Goal: Task Accomplishment & Management: Manage account settings

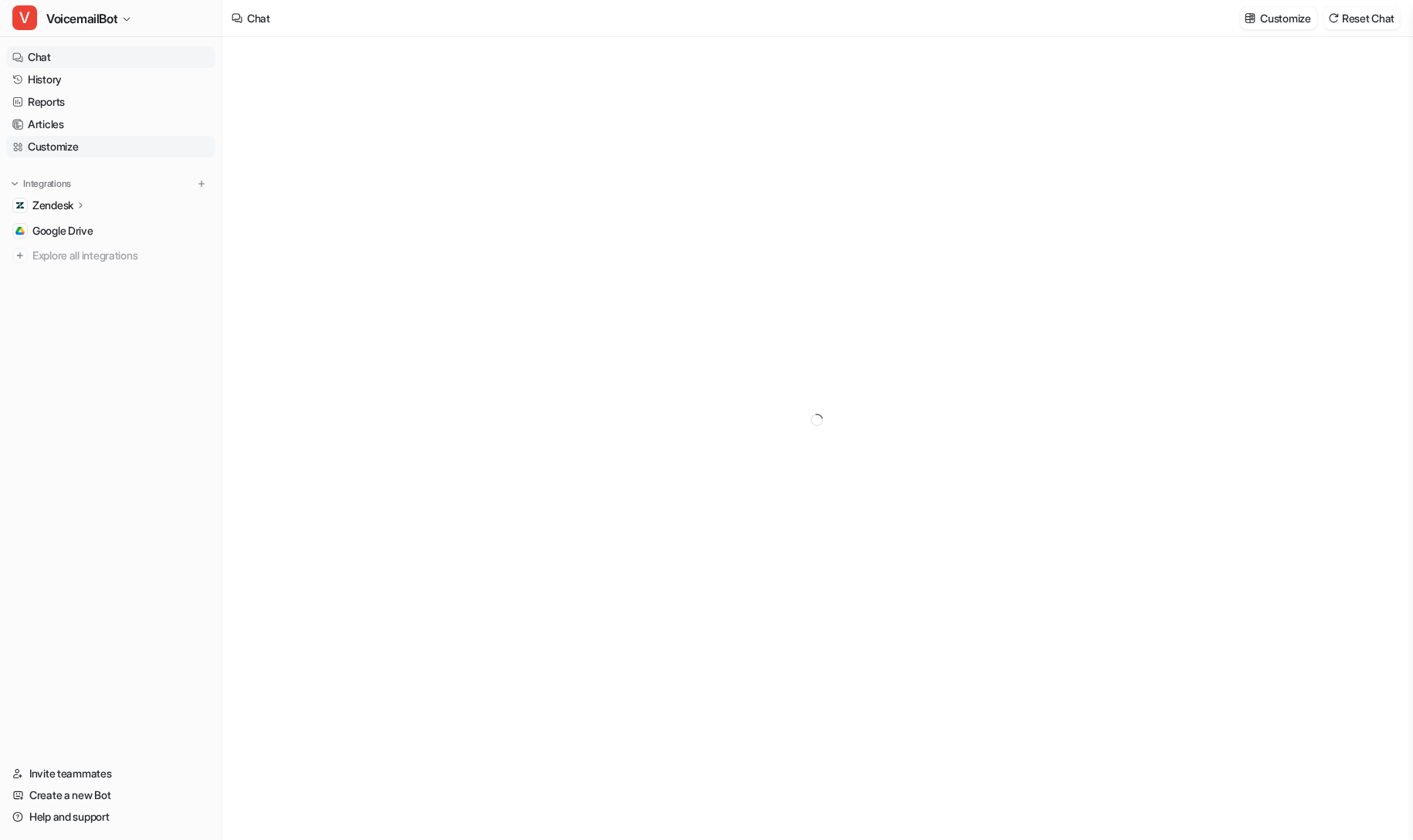
type textarea "**********"
click at [69, 201] on p "Zendesk" at bounding box center [53, 205] width 41 height 15
click at [74, 295] on p "AI Copilot" at bounding box center [67, 294] width 45 height 15
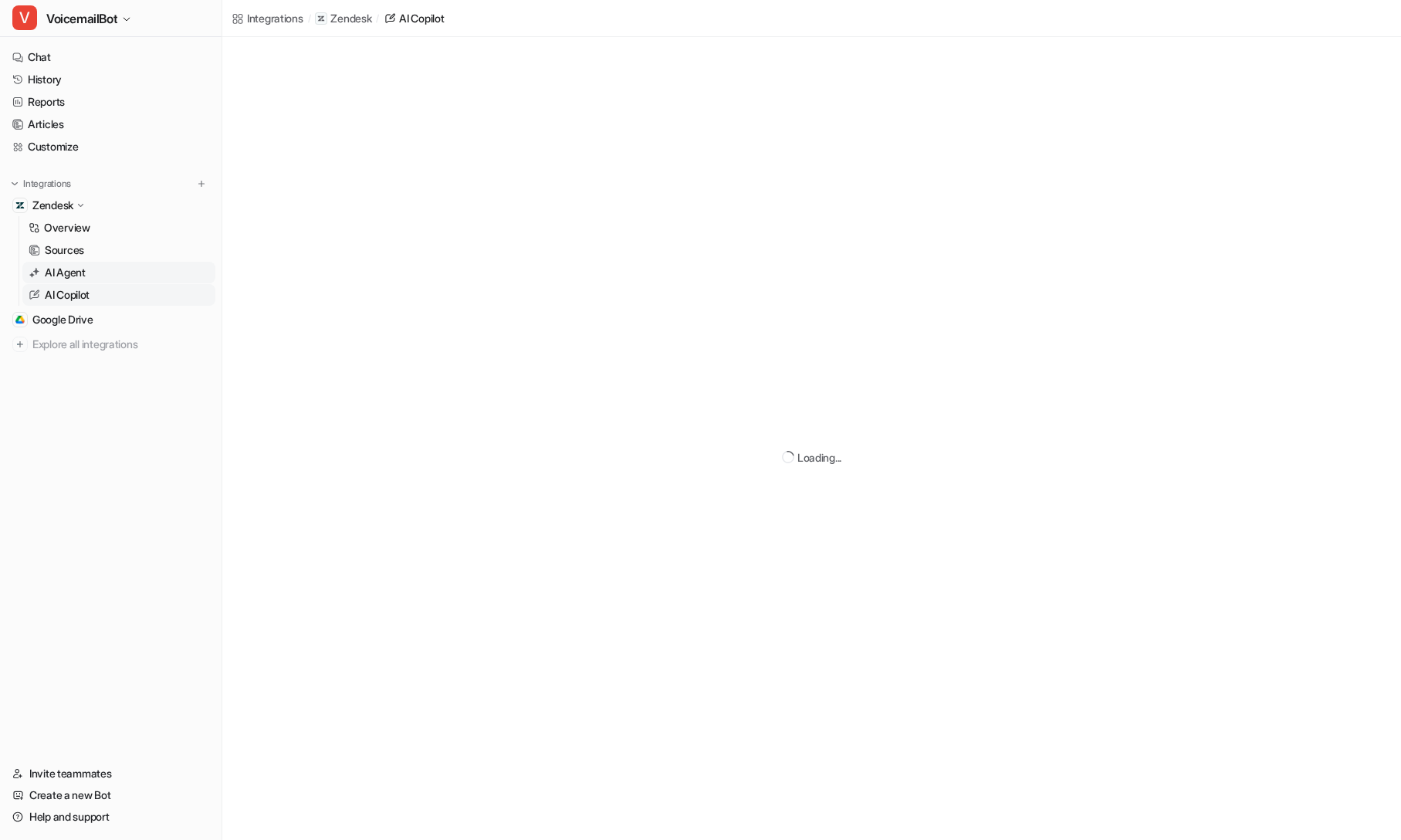
click at [94, 280] on link "AI Agent" at bounding box center [119, 272] width 193 height 22
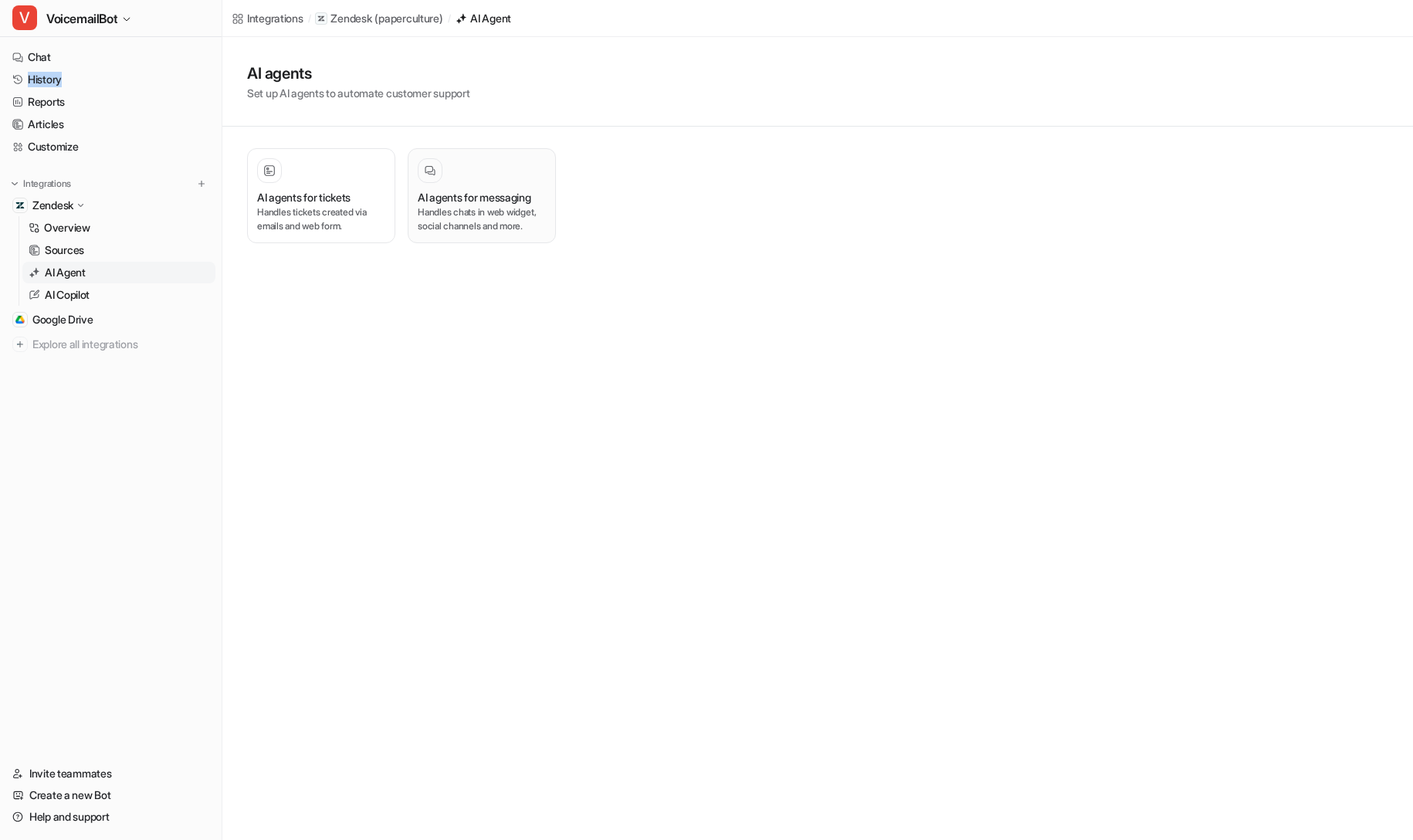
click at [477, 215] on p "Handles chats in web widget, social channels and more." at bounding box center [482, 219] width 128 height 28
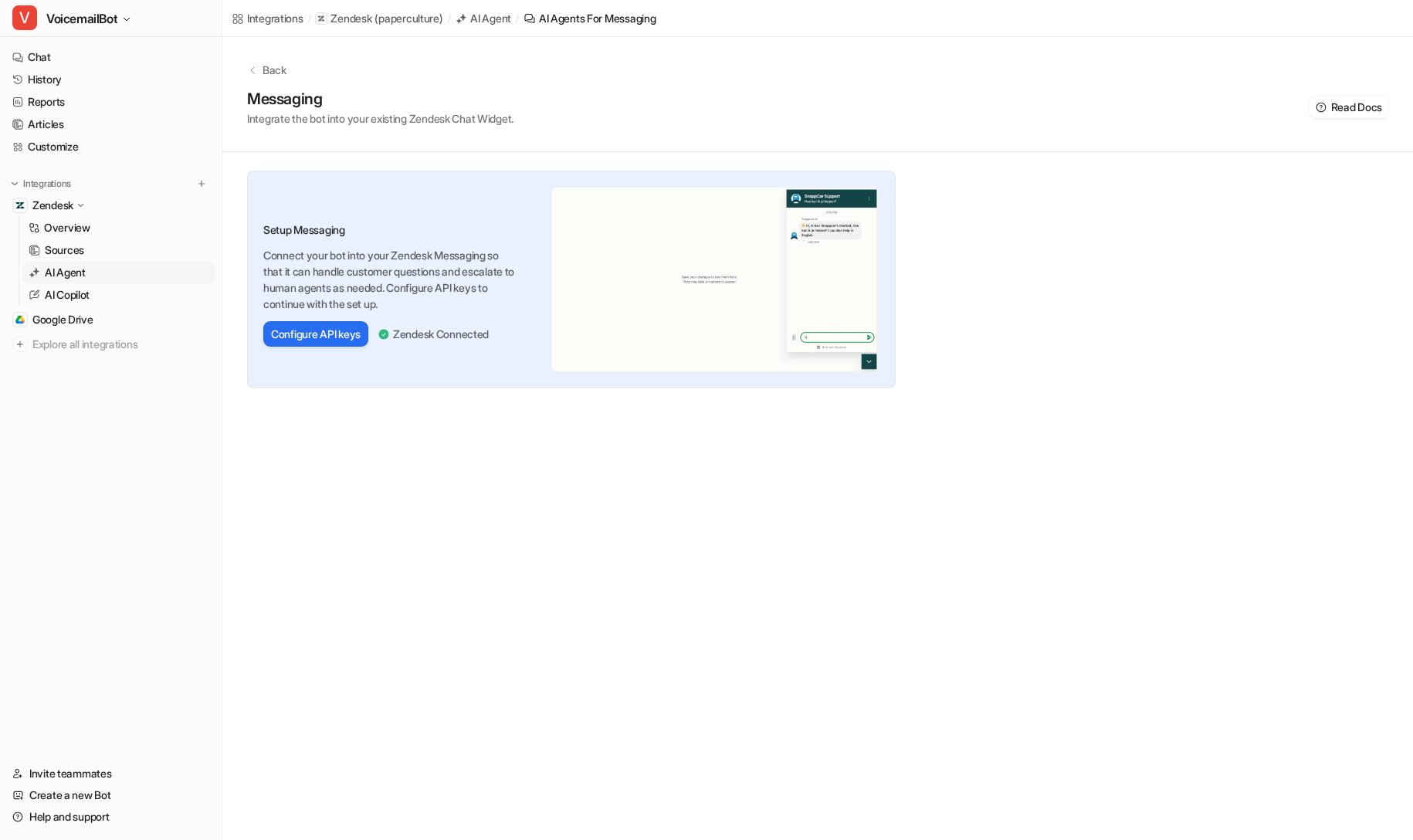
click at [398, 237] on h3 "Setup Messaging" at bounding box center [389, 229] width 253 height 16
click at [275, 62] on p "Back" at bounding box center [274, 70] width 24 height 16
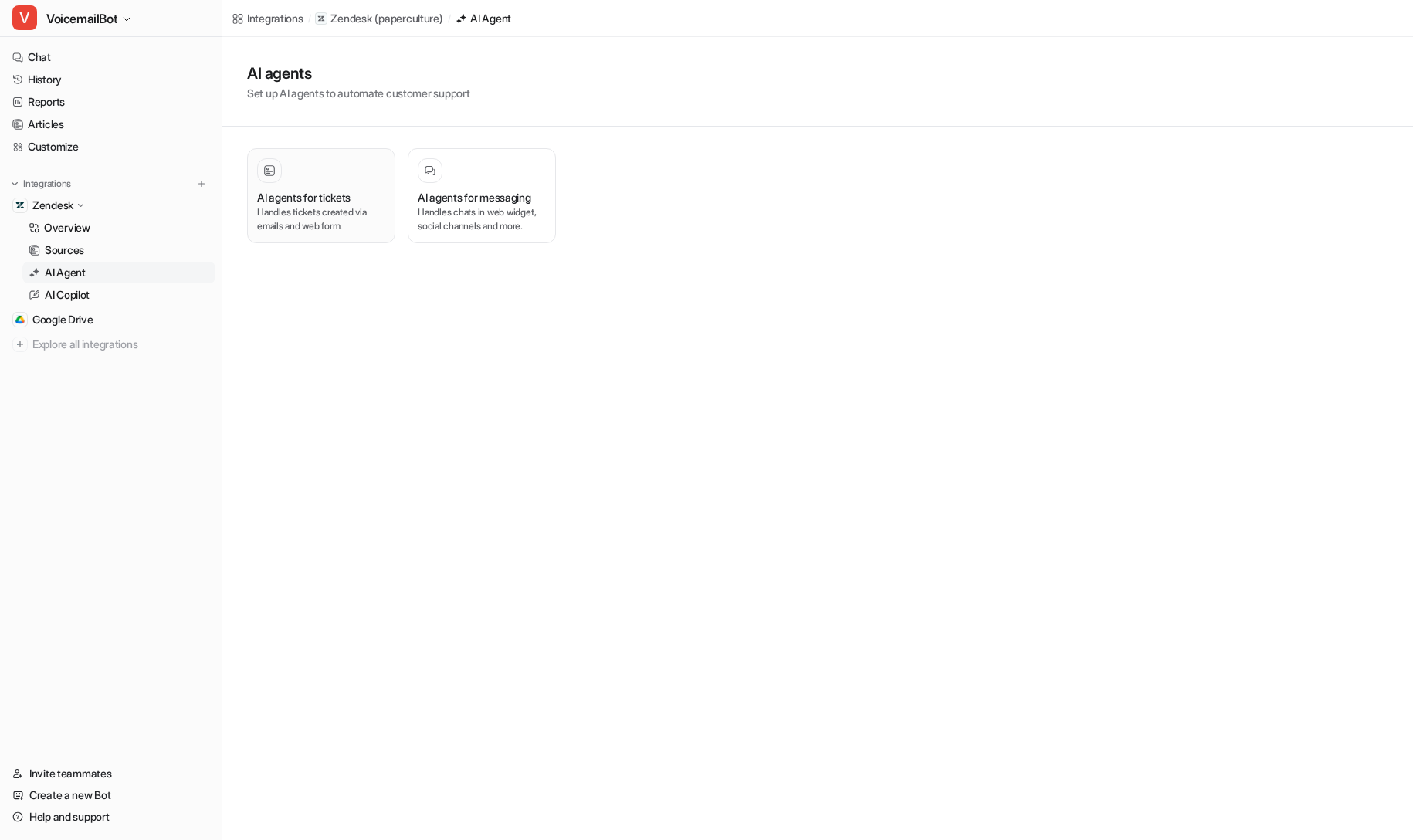
click at [297, 178] on div at bounding box center [321, 170] width 128 height 25
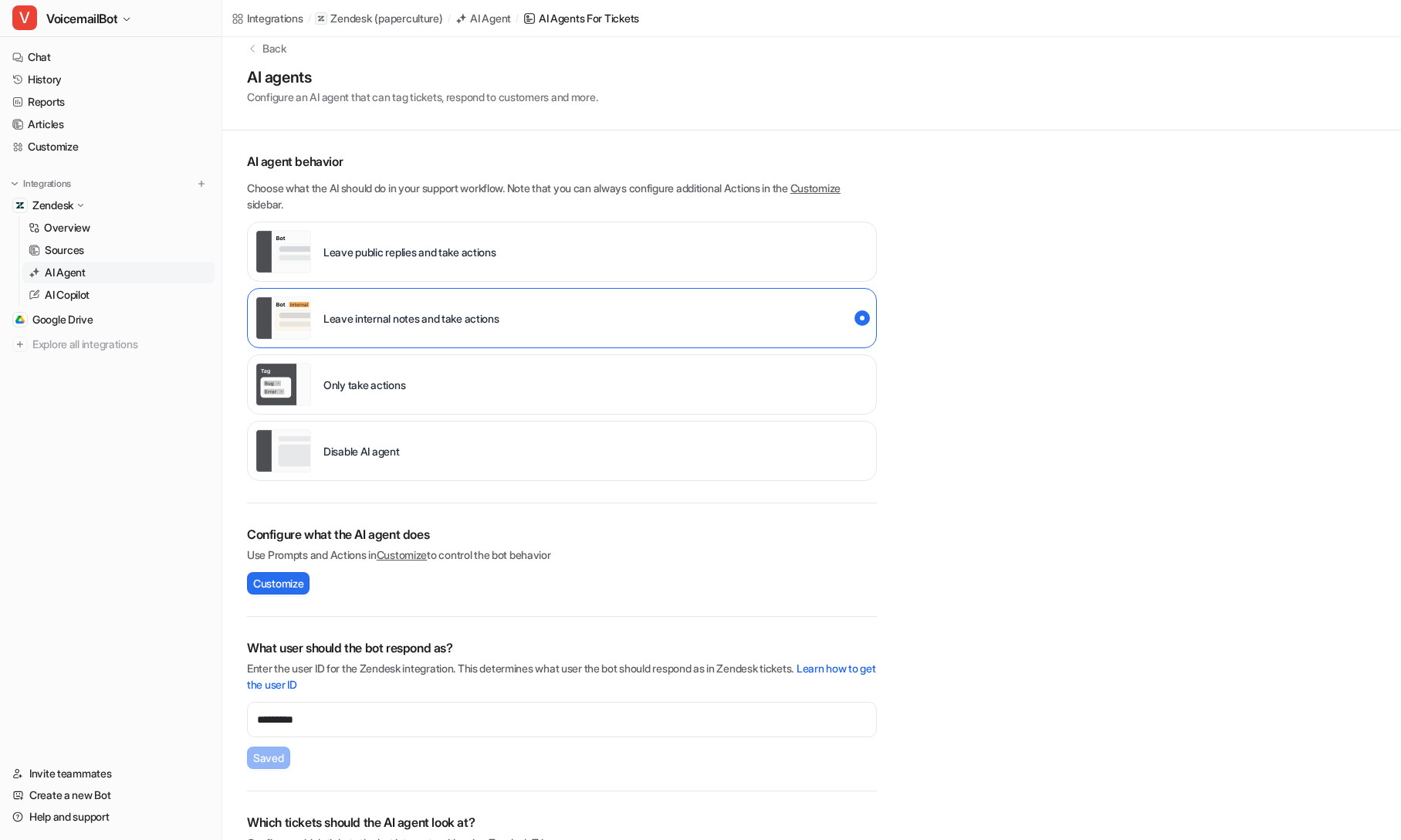
scroll to position [86, 0]
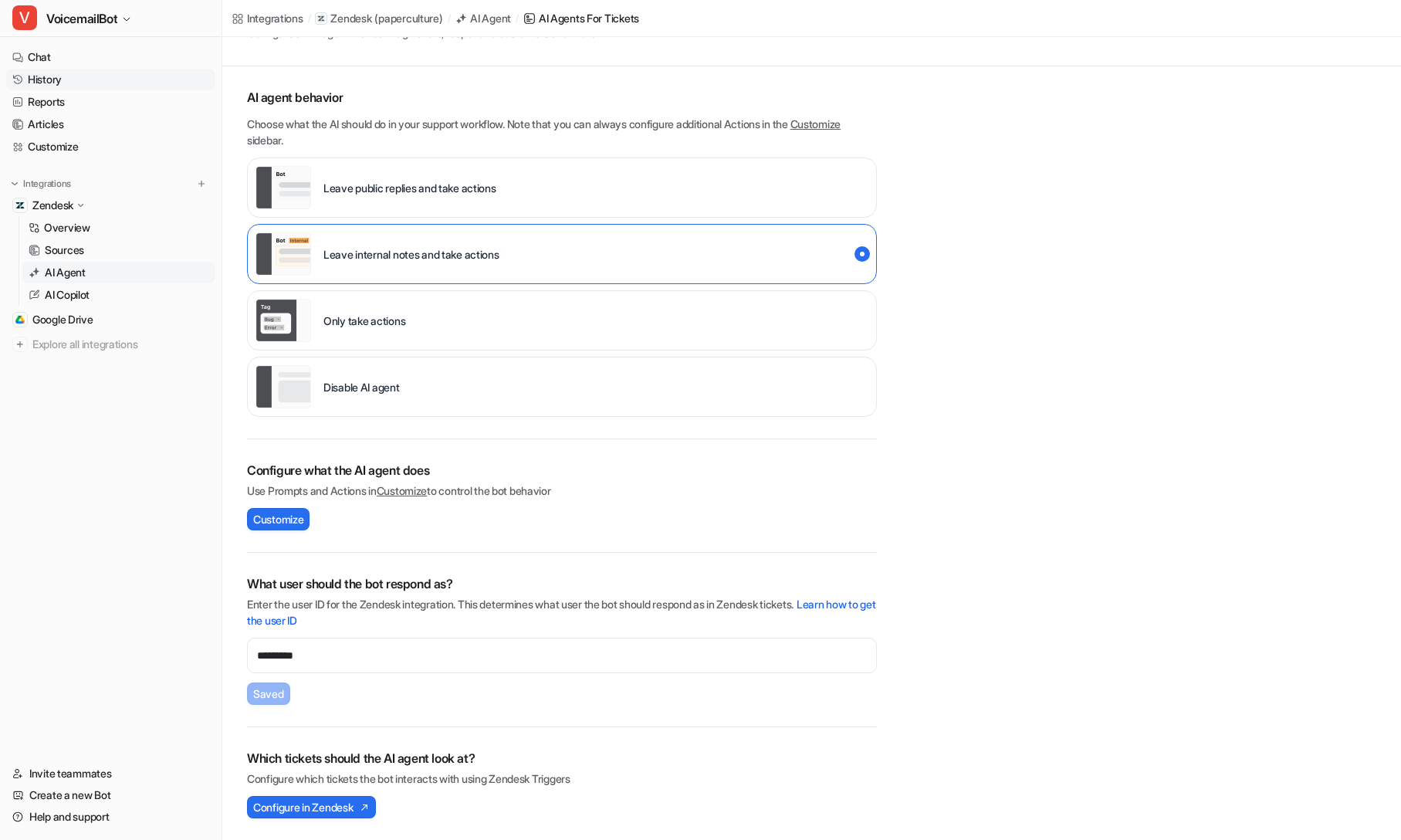
click at [65, 74] on link "History" at bounding box center [111, 79] width 209 height 22
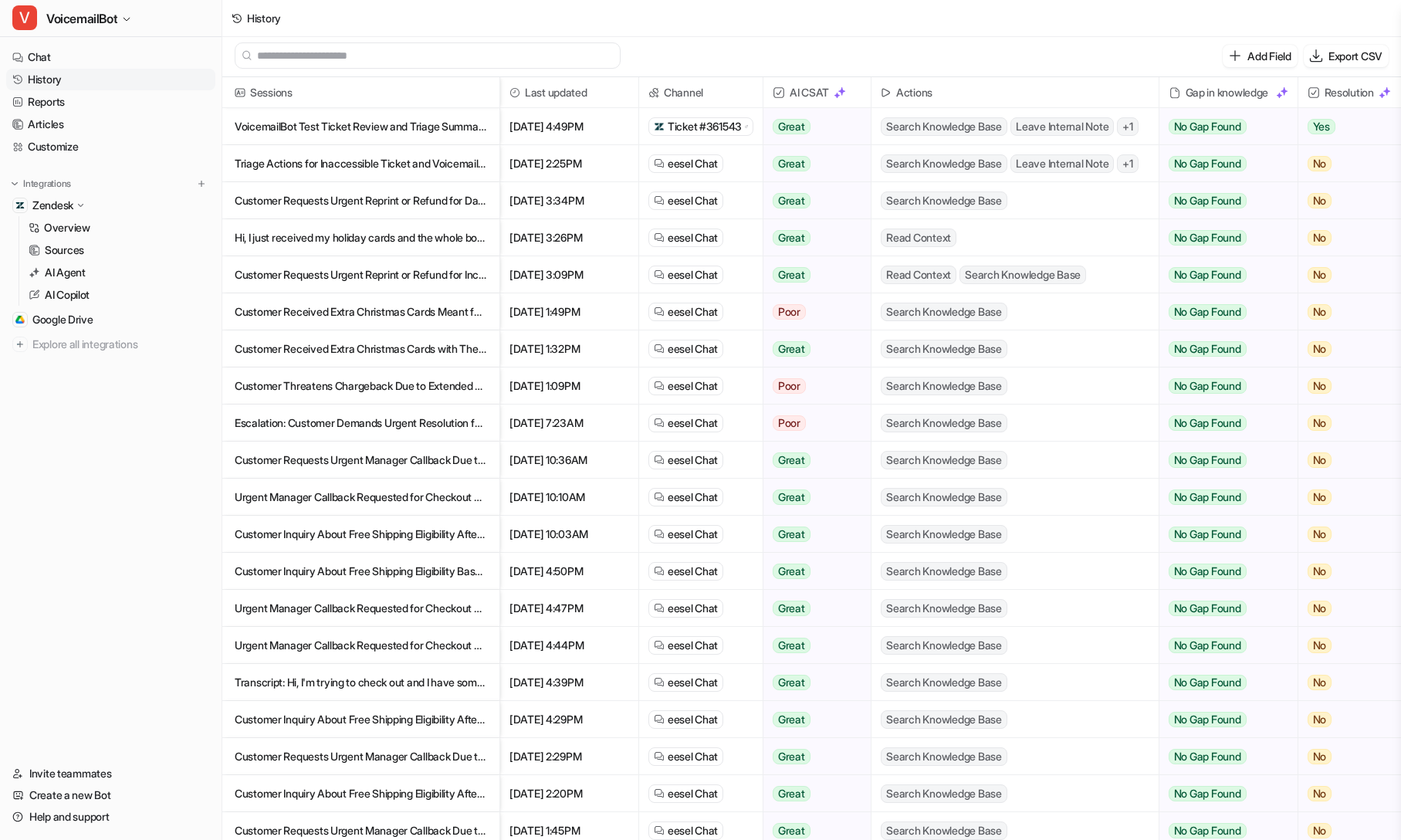
scroll to position [2, 0]
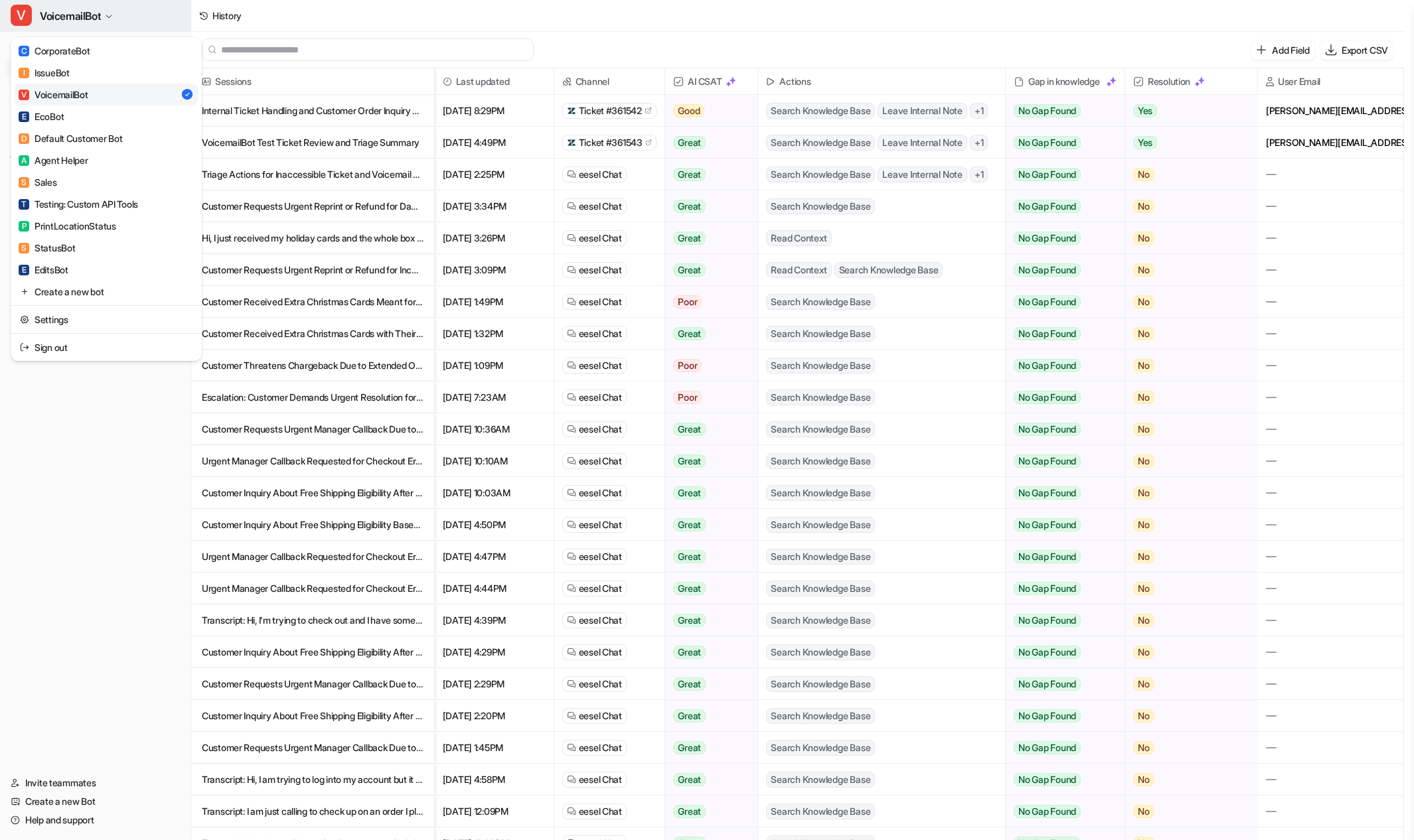
click at [73, 21] on span "VoicemailBot" at bounding box center [70, 16] width 61 height 19
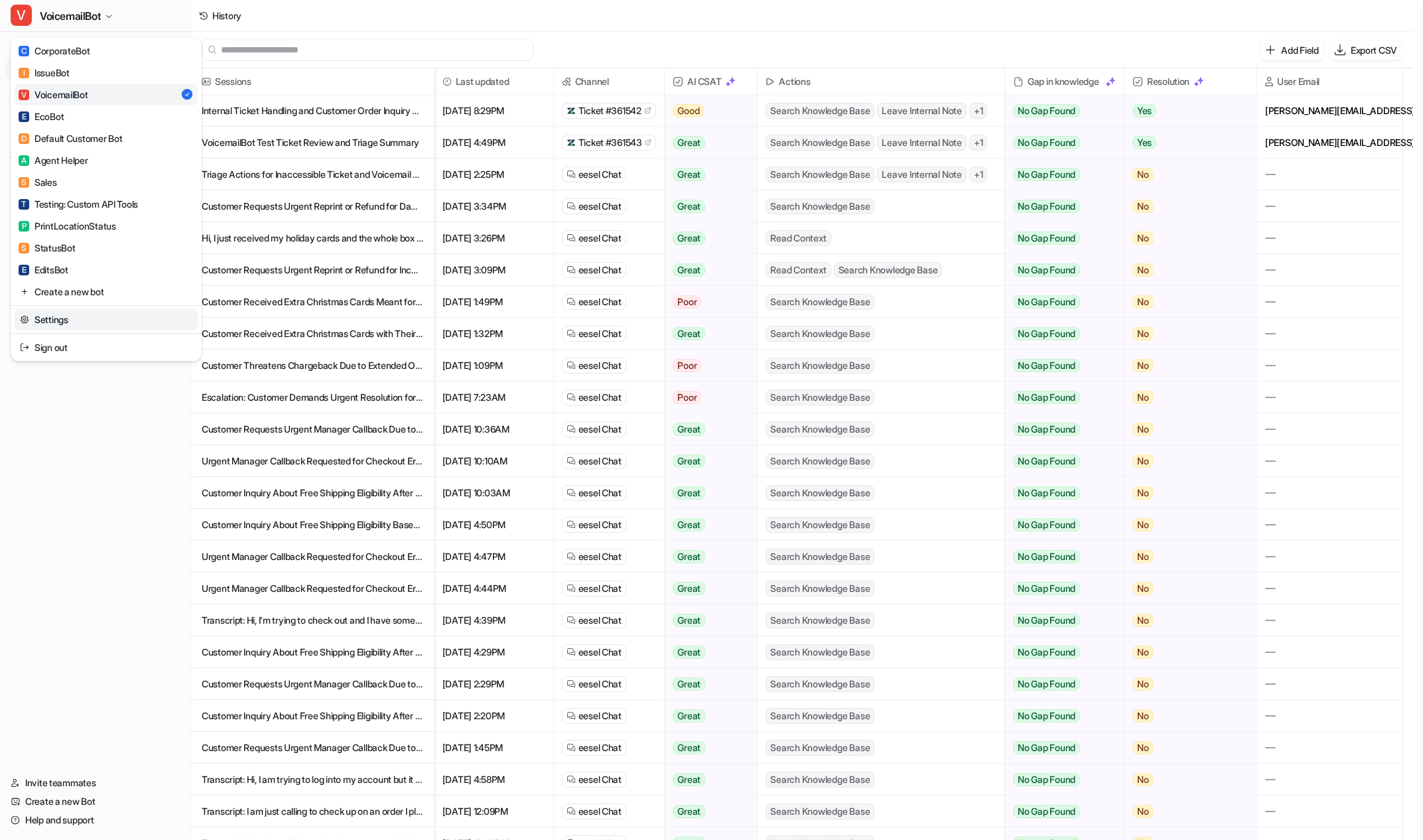
click at [109, 319] on link "Settings" at bounding box center [106, 319] width 183 height 22
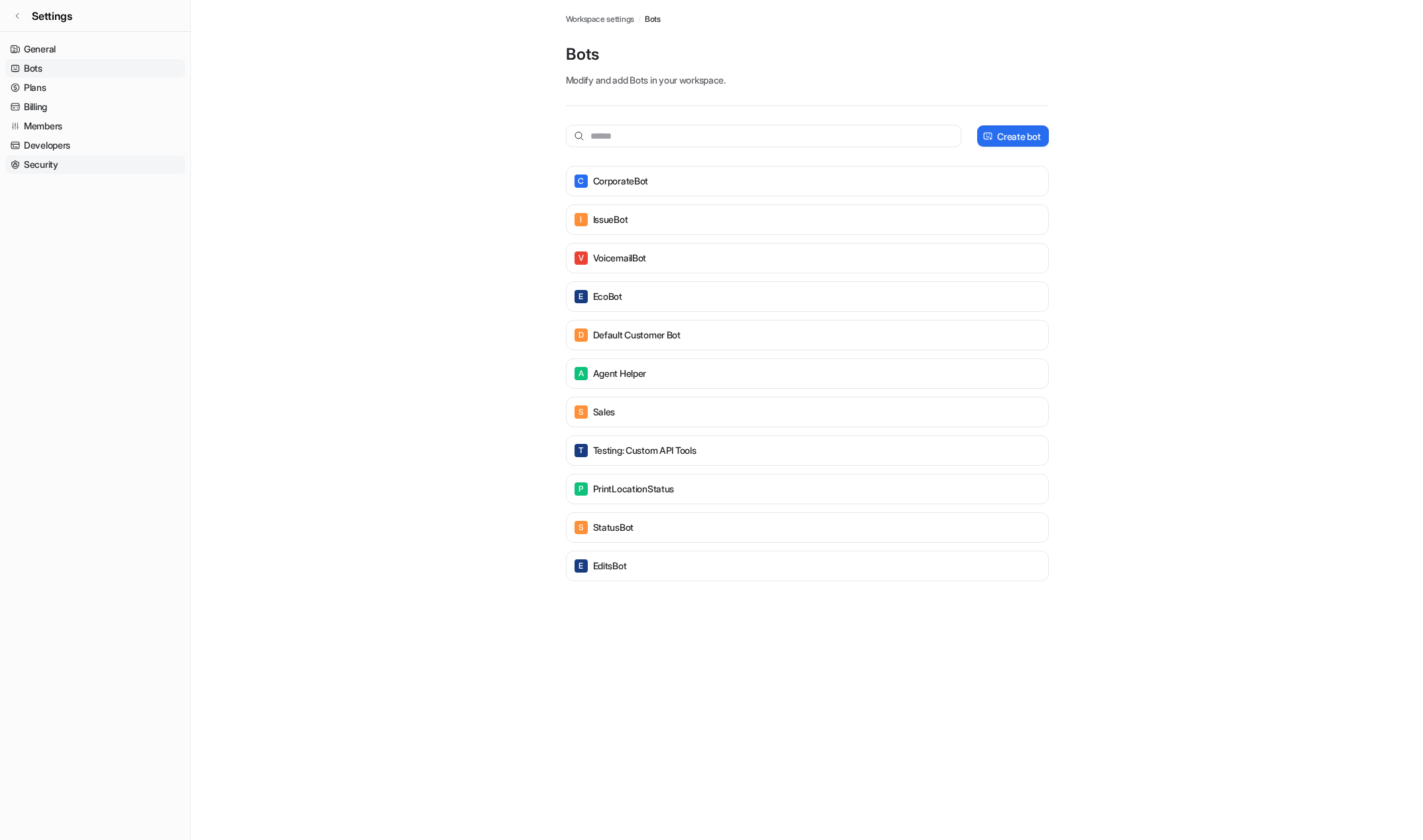
click at [87, 163] on link "Security" at bounding box center [95, 164] width 180 height 19
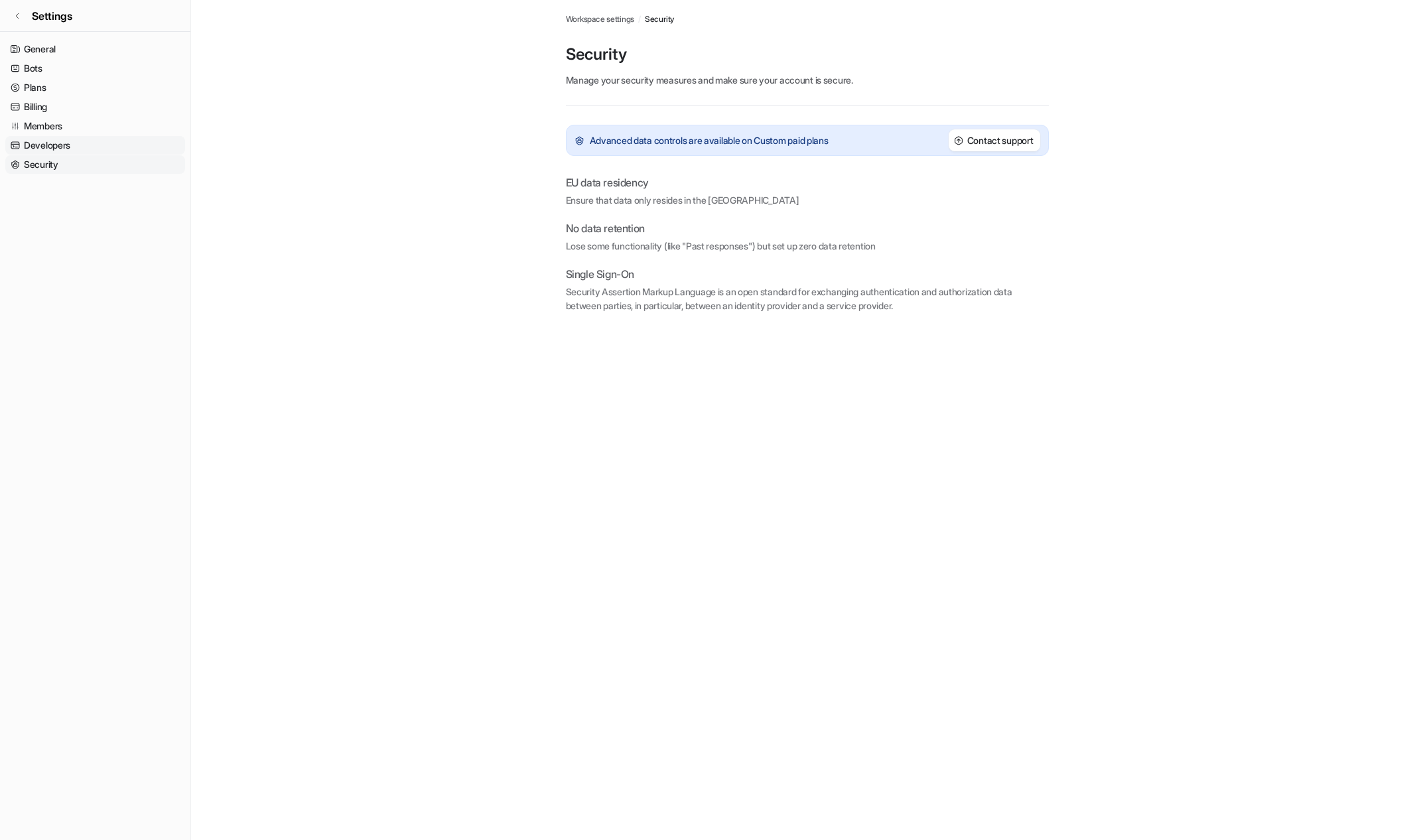
click at [95, 142] on link "Developers" at bounding box center [95, 145] width 180 height 19
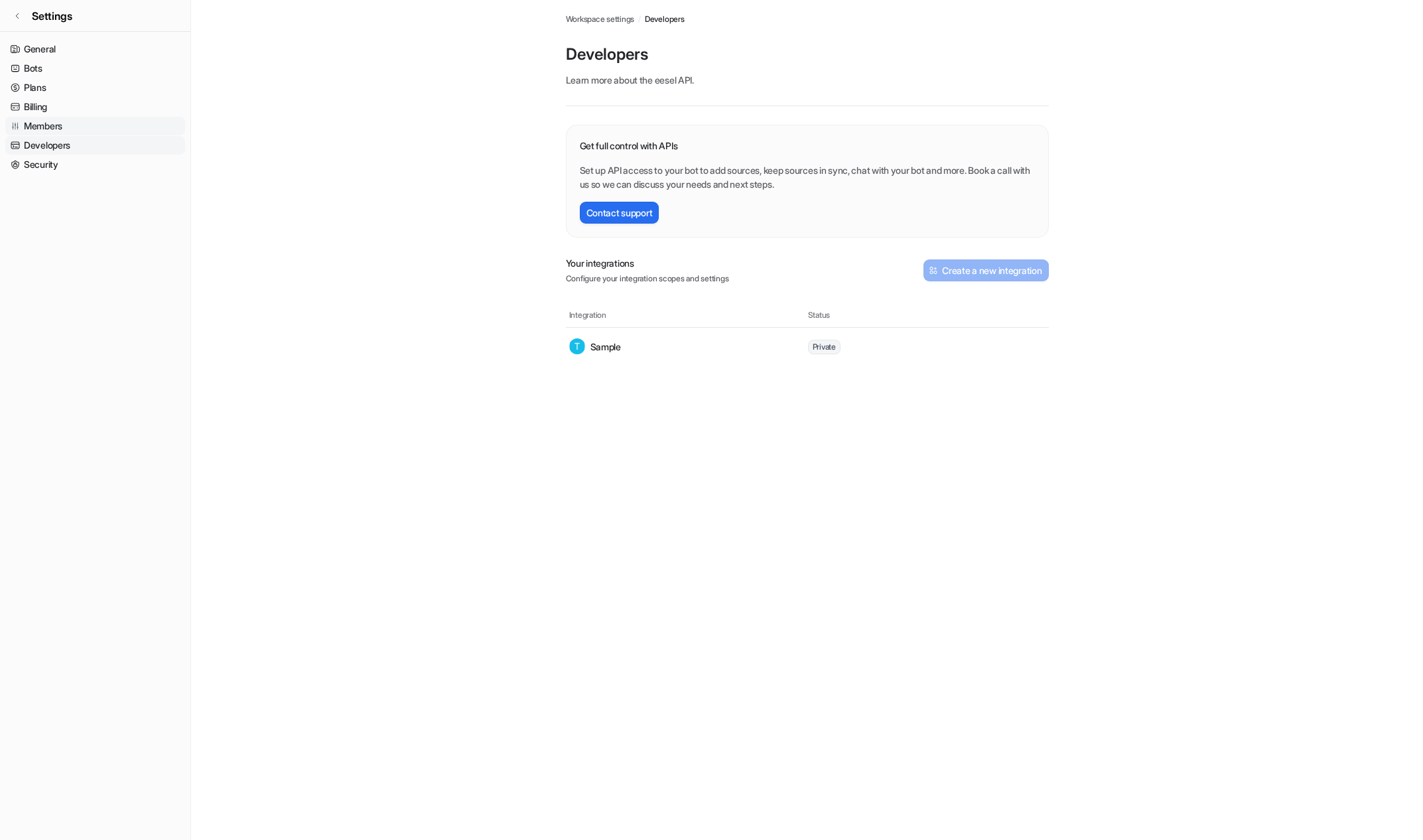
click at [99, 127] on link "Members" at bounding box center [95, 126] width 180 height 19
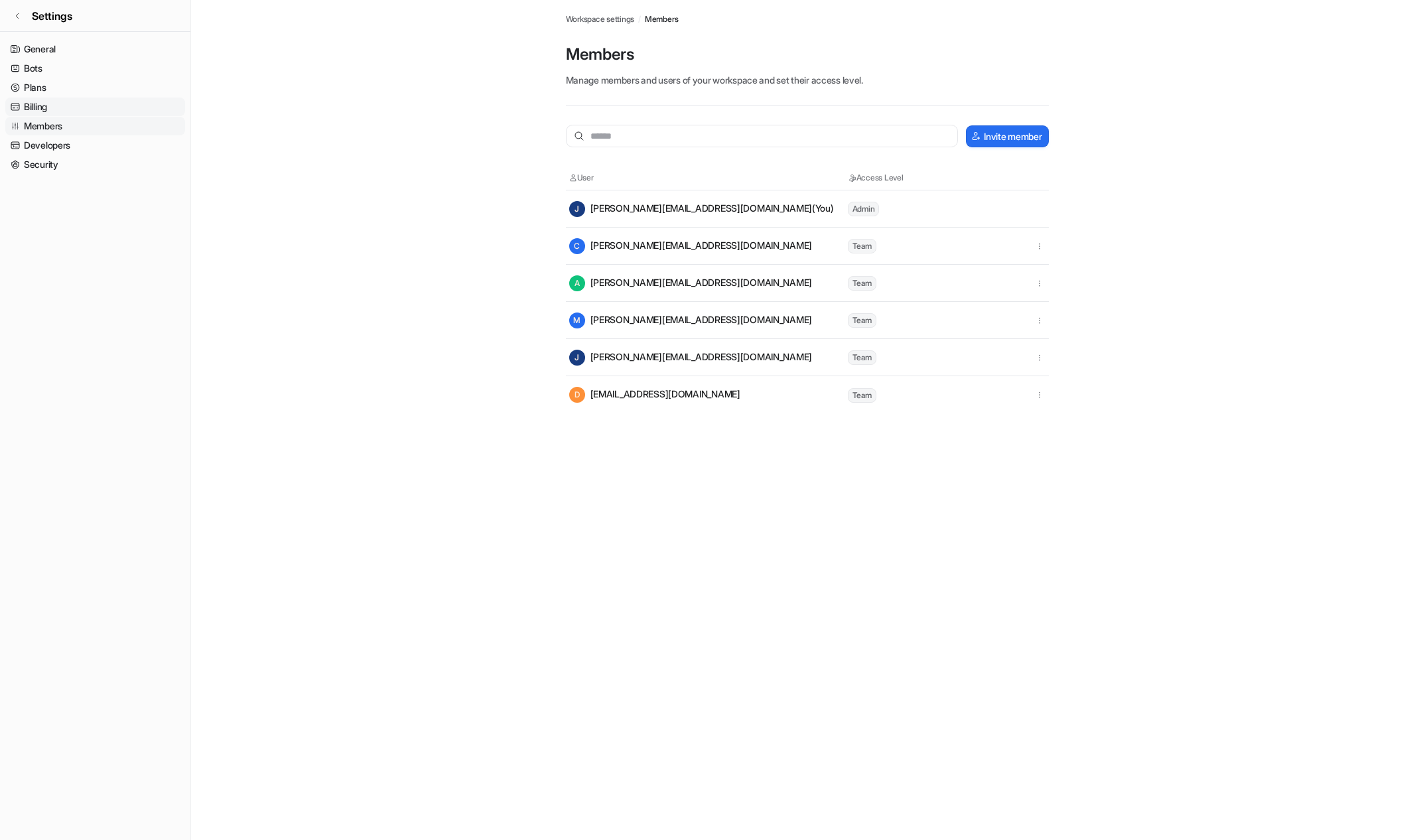
click at [99, 106] on link "Billing" at bounding box center [95, 106] width 180 height 19
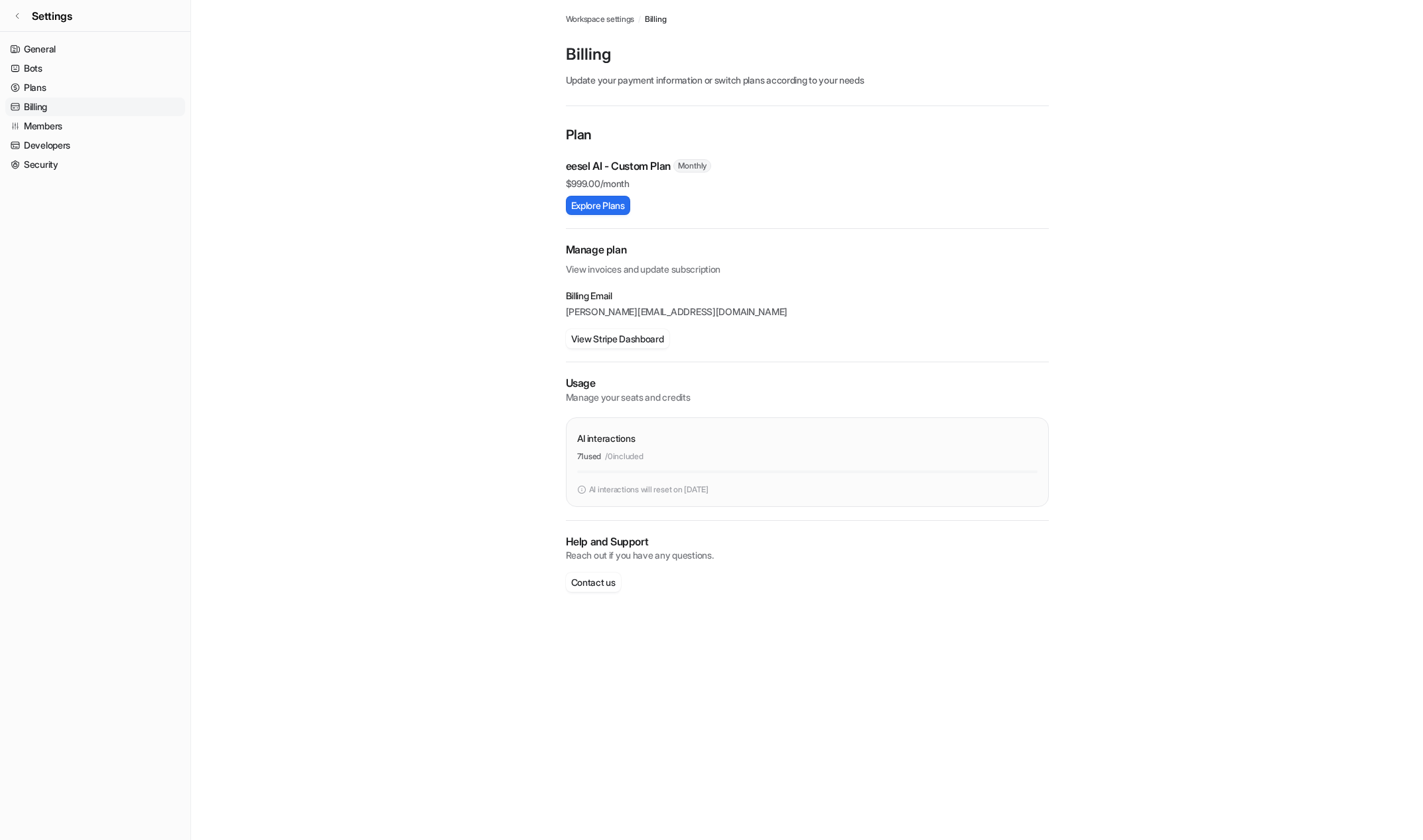
click at [100, 98] on link "Billing" at bounding box center [95, 106] width 180 height 19
click at [640, 339] on button "View Stripe Dashboard" at bounding box center [617, 339] width 104 height 19
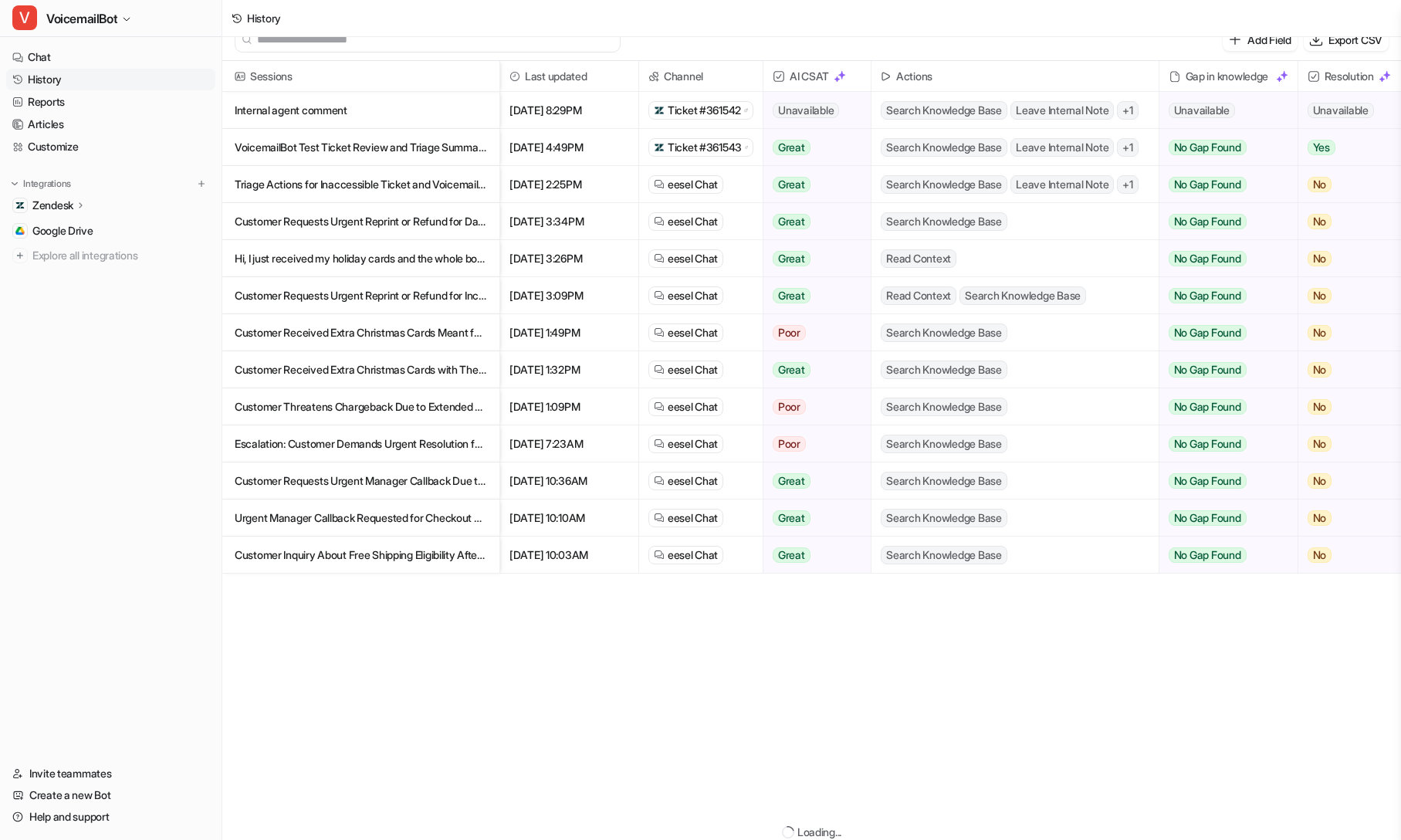
scroll to position [2, 0]
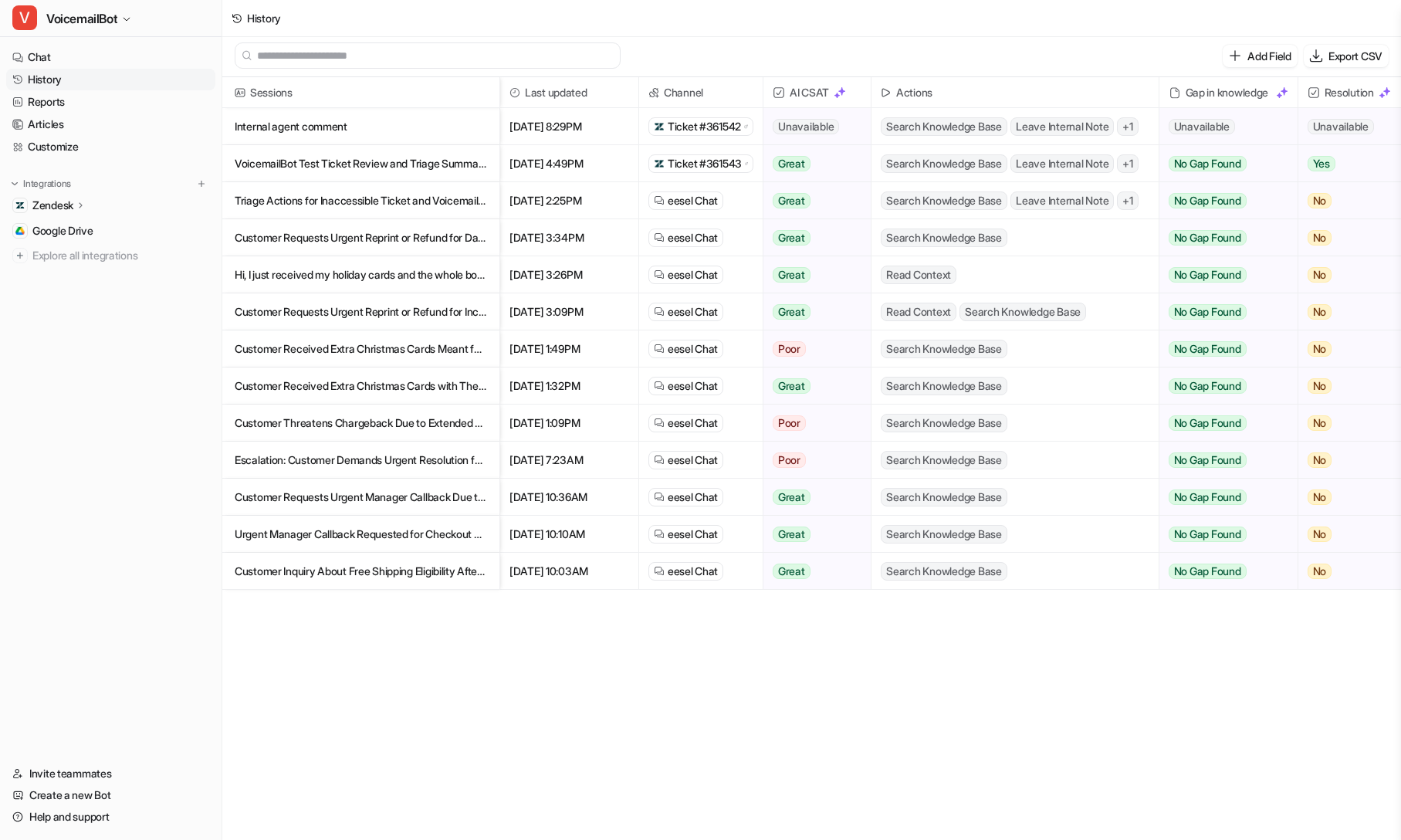
click at [324, 122] on p "Internal agent comment" at bounding box center [361, 126] width 253 height 37
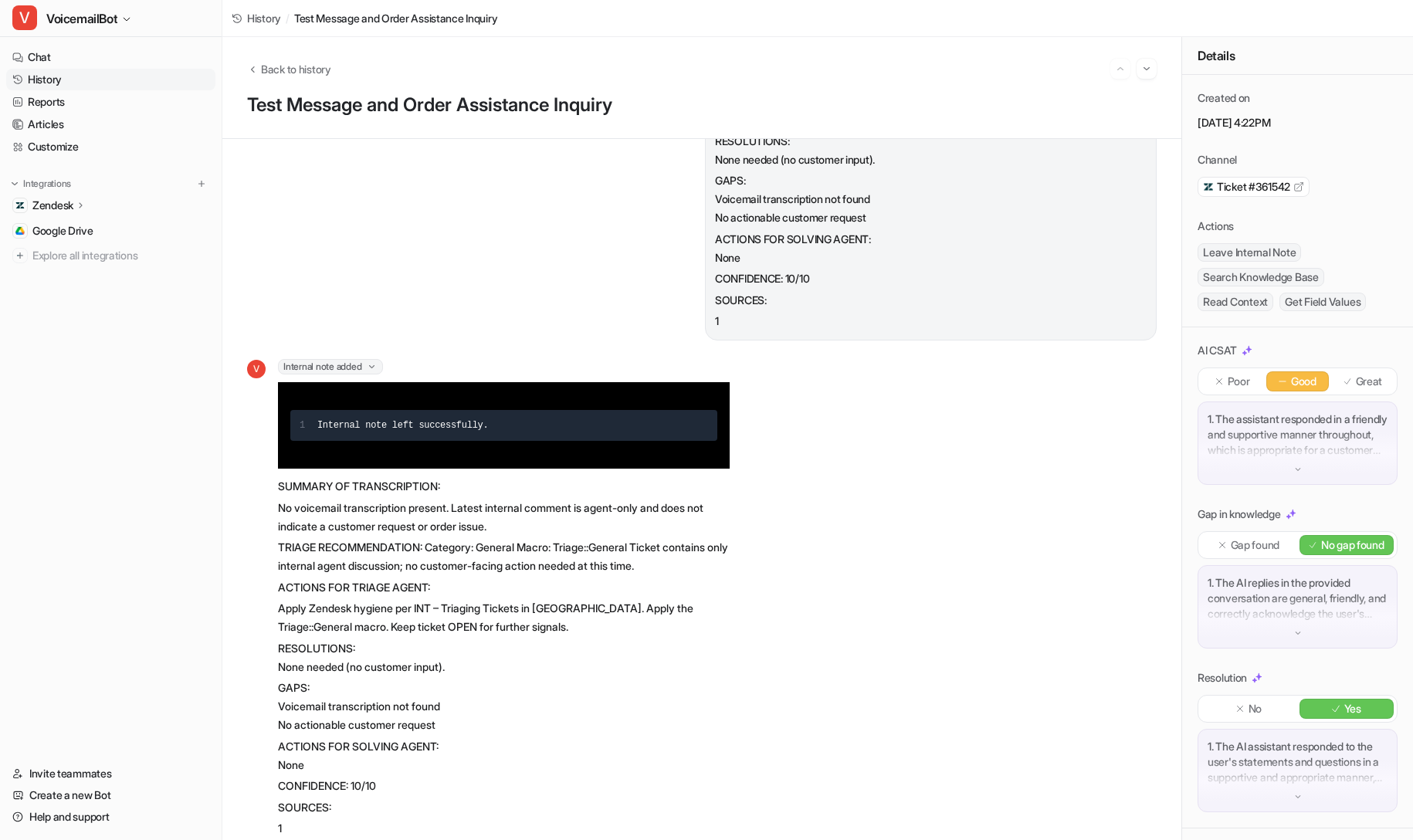
scroll to position [9794, 0]
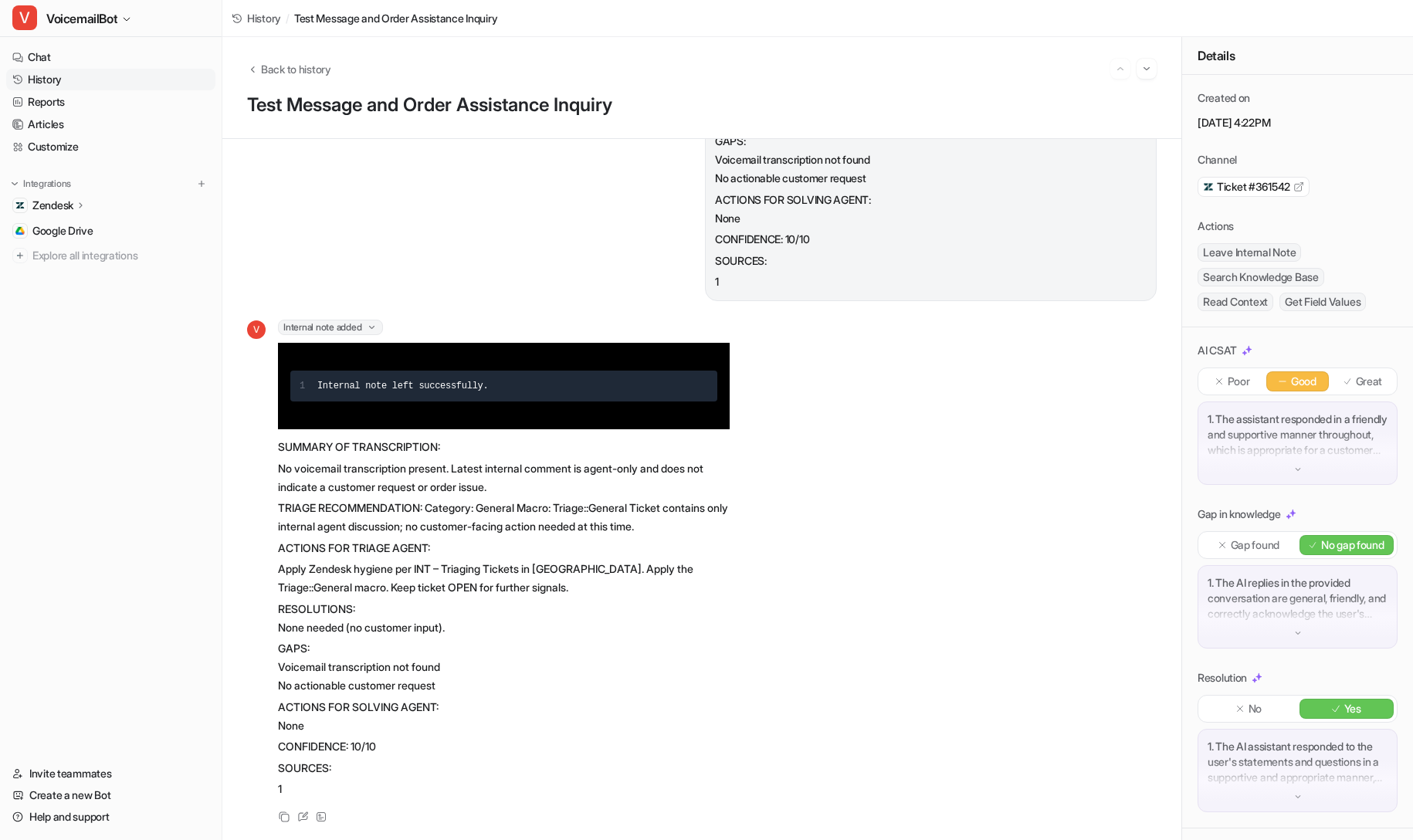
click at [323, 320] on span "Internal note added" at bounding box center [330, 327] width 105 height 15
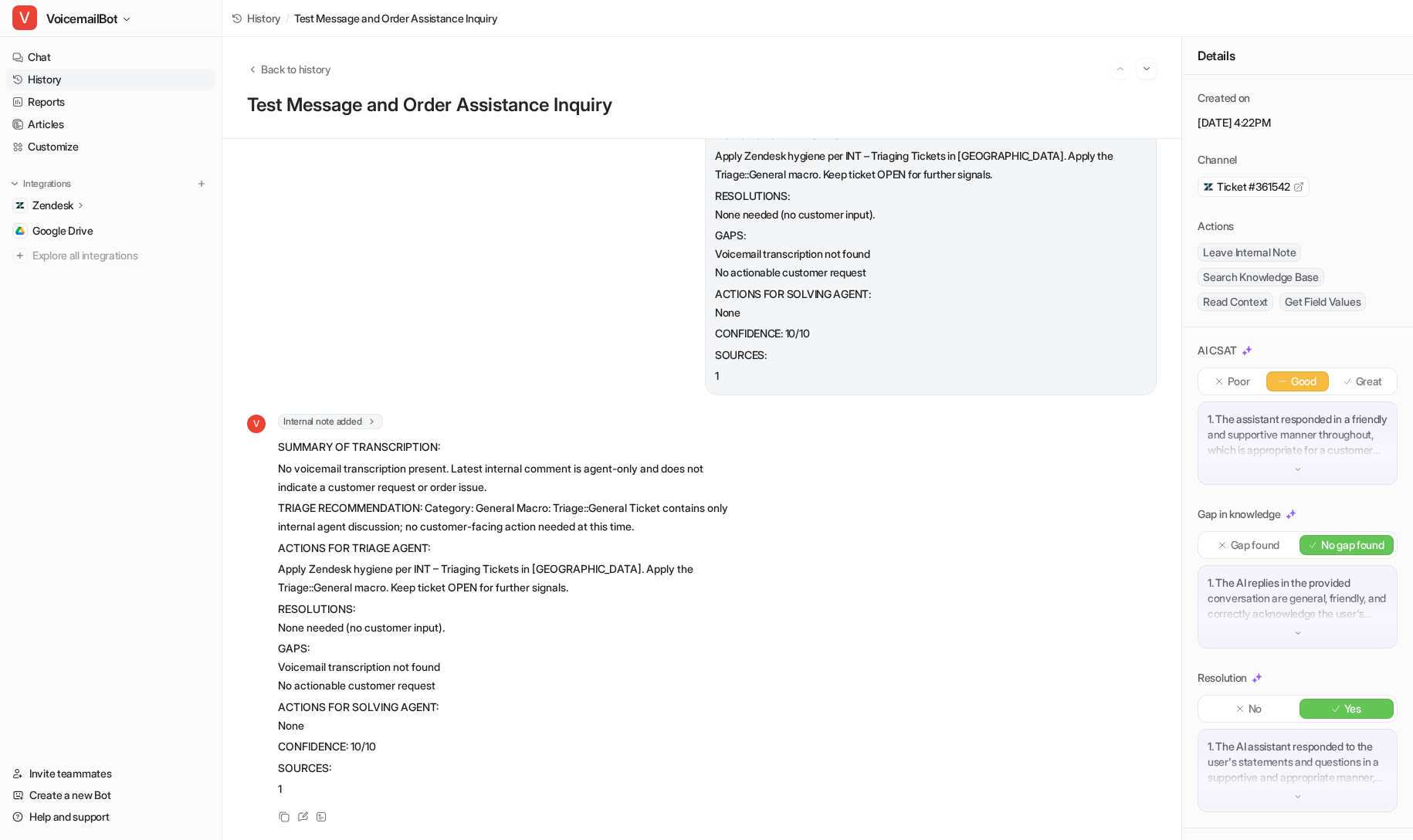
scroll to position [9700, 0]
click at [326, 414] on span "Internal note added" at bounding box center [330, 421] width 105 height 15
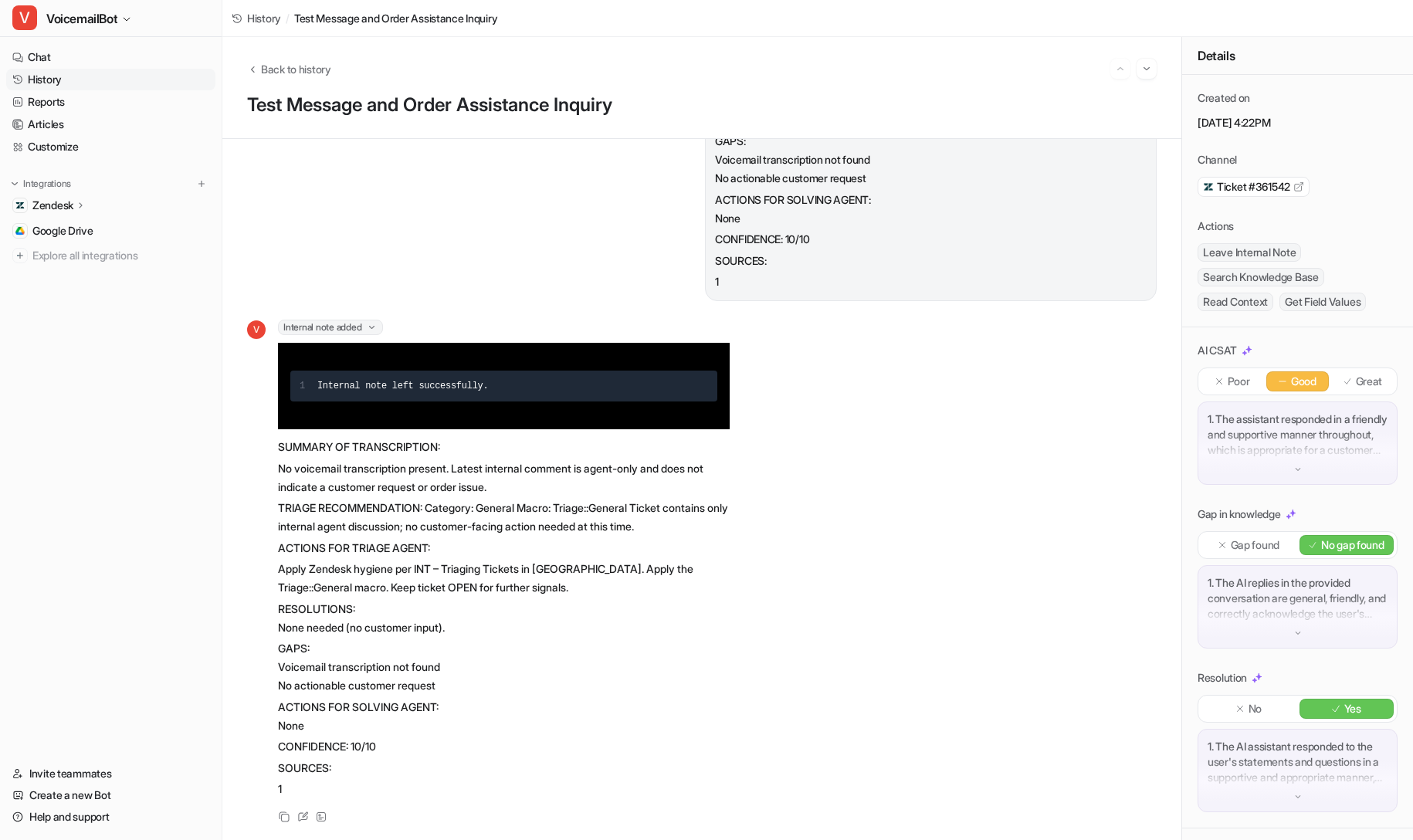
scroll to position [9652, 0]
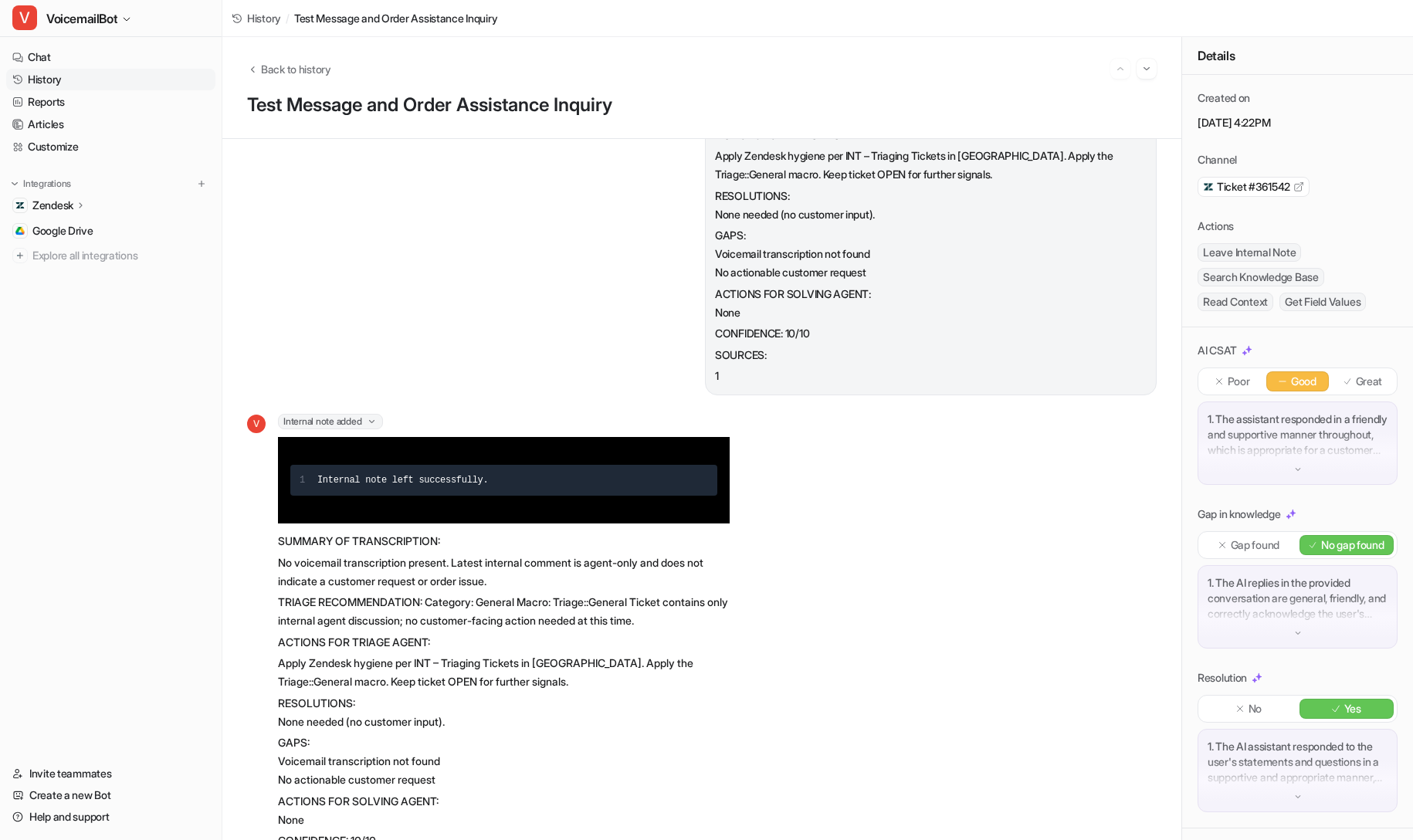
click at [1275, 254] on span "Leave Internal Note" at bounding box center [1248, 252] width 103 height 18
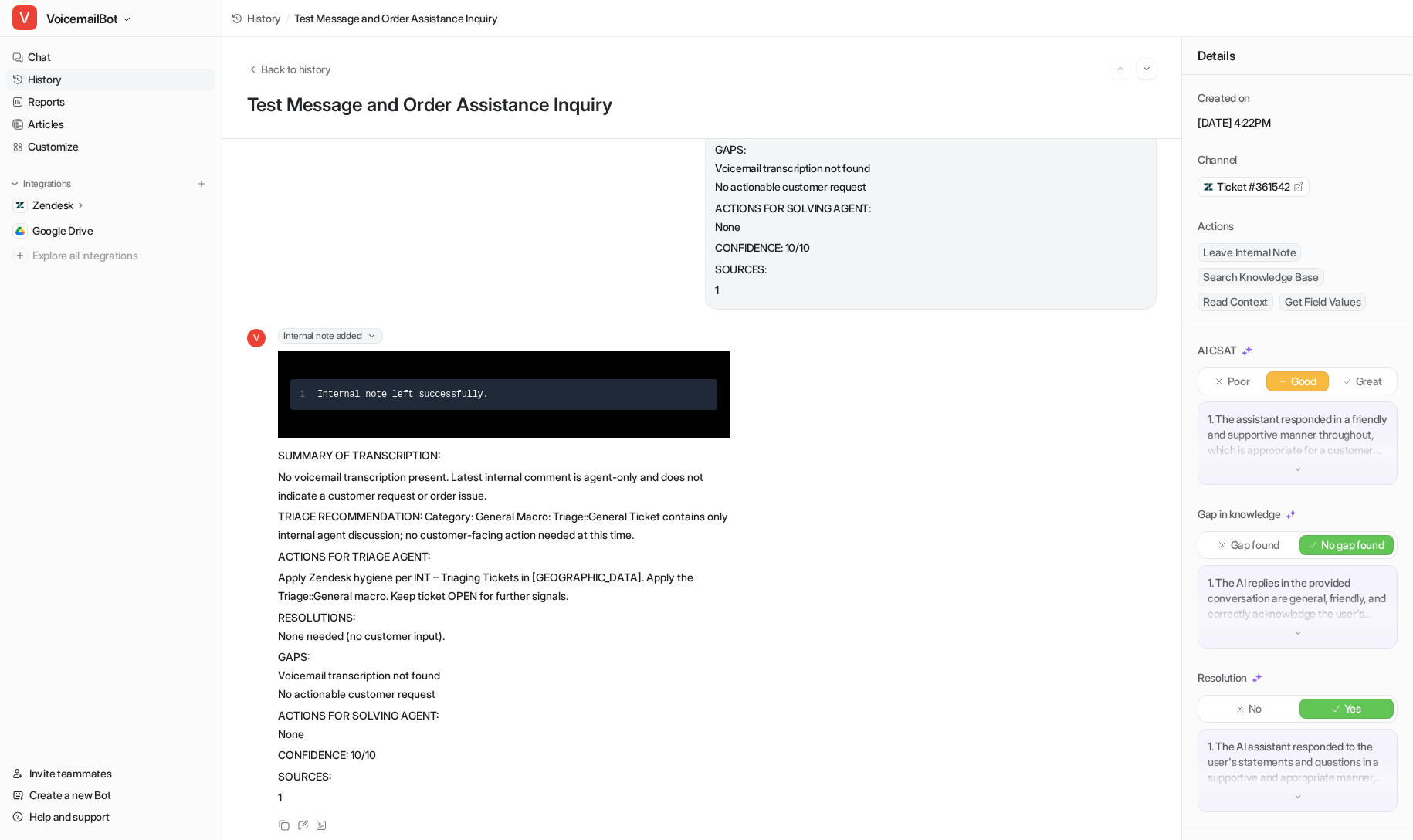
scroll to position [9794, 0]
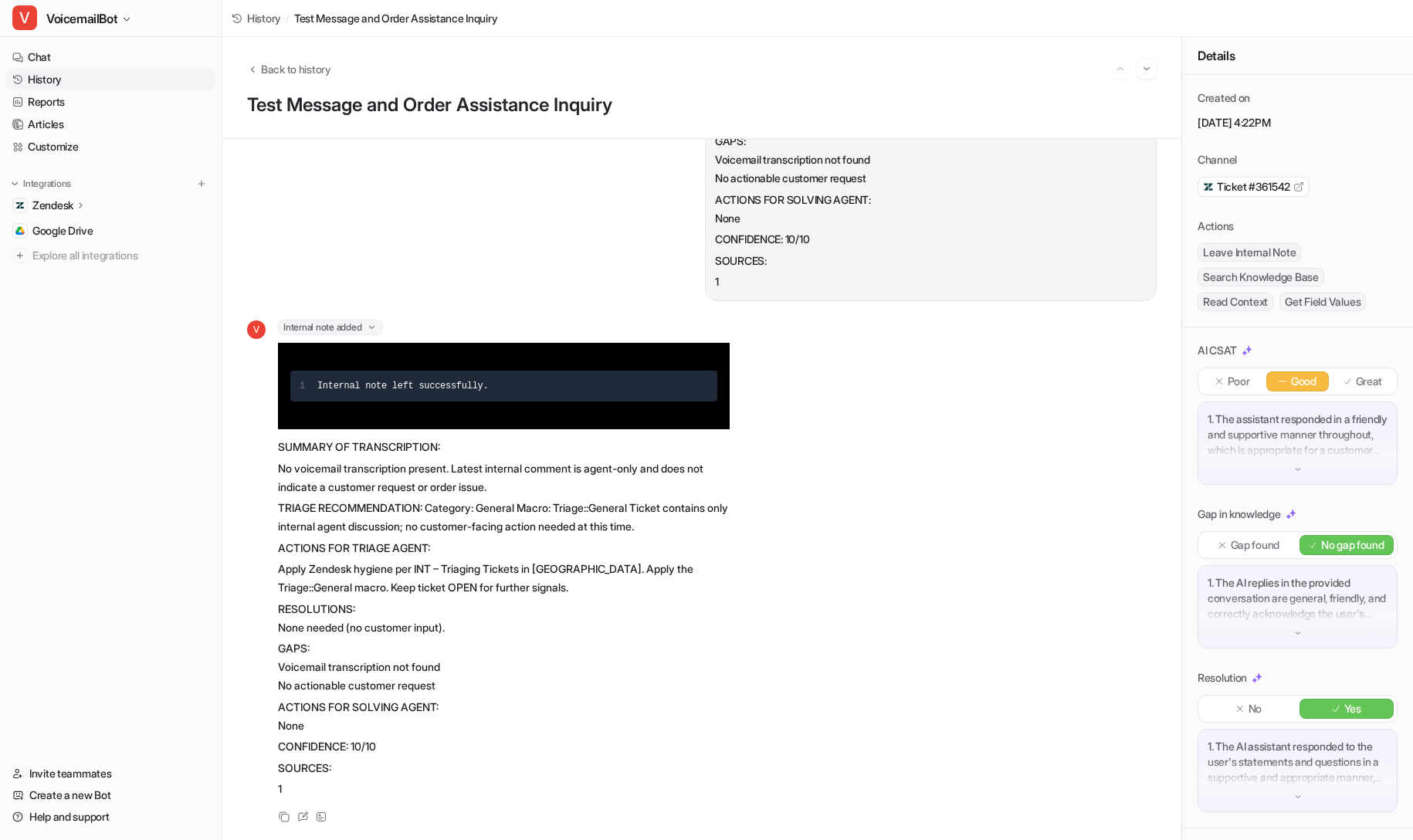
click at [374, 324] on div "Internal note added 1 Internal note left successfully." at bounding box center [504, 374] width 452 height 109
click at [372, 322] on icon at bounding box center [372, 328] width 11 height 11
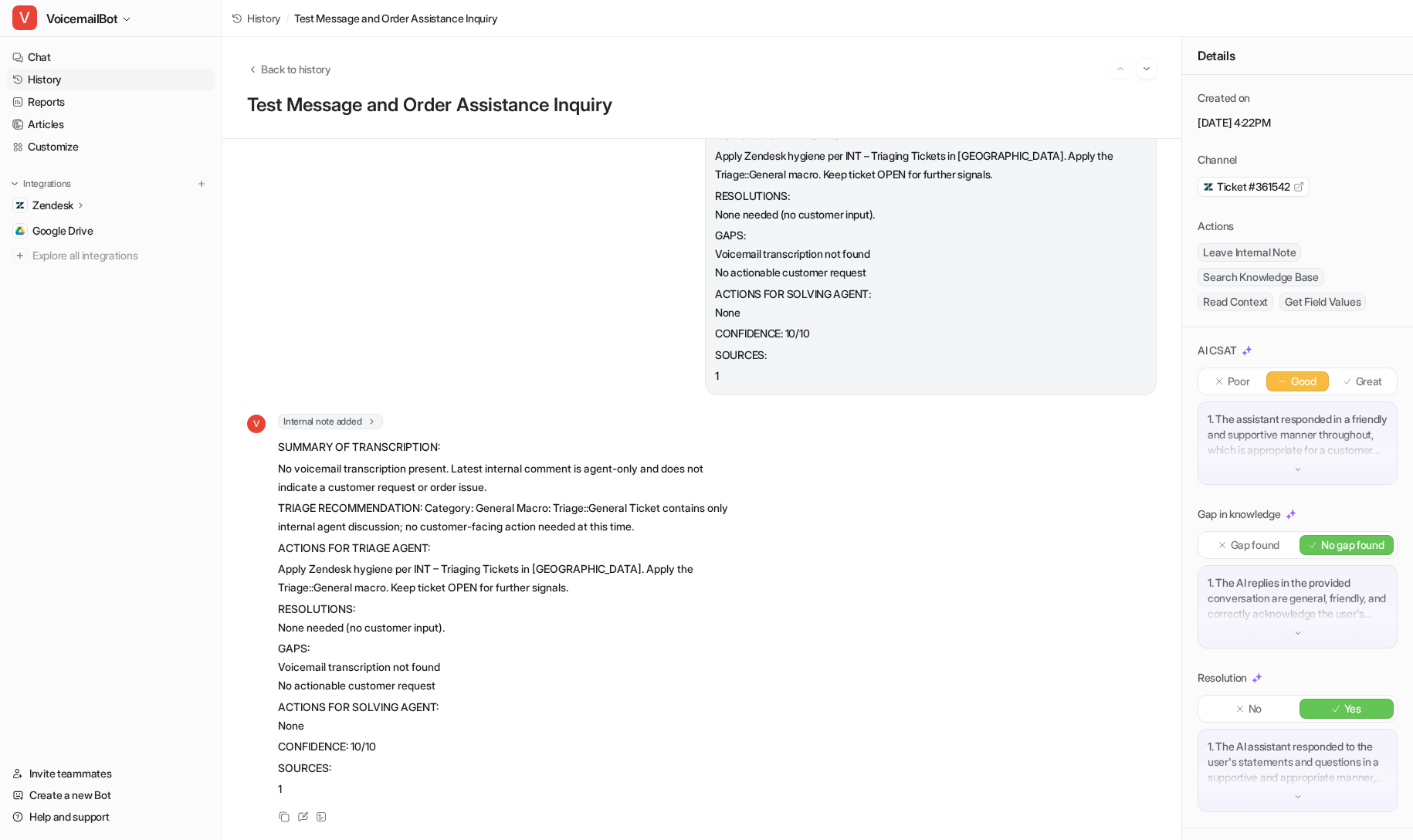
click at [340, 414] on span "Internal note added" at bounding box center [330, 421] width 105 height 15
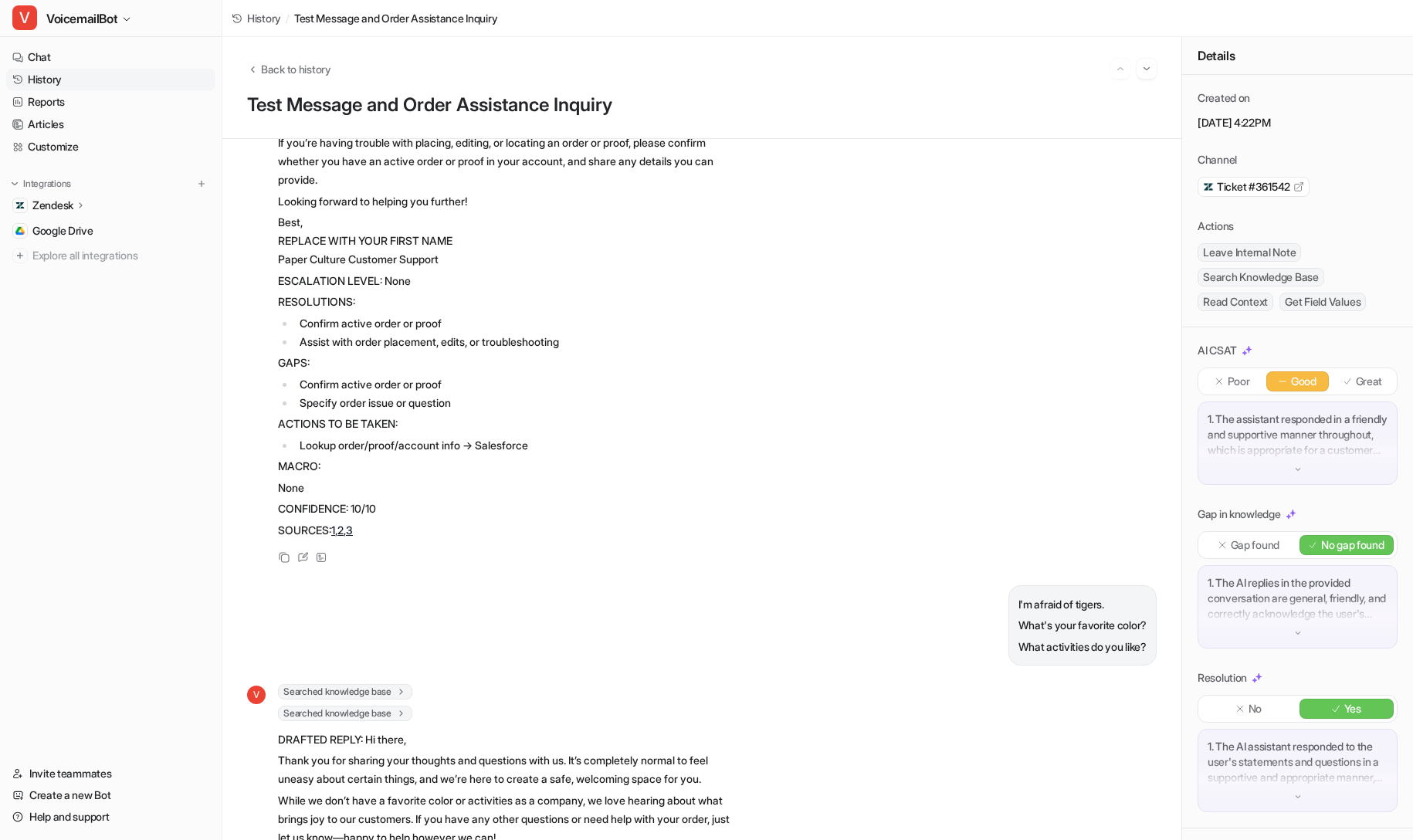
scroll to position [0, 0]
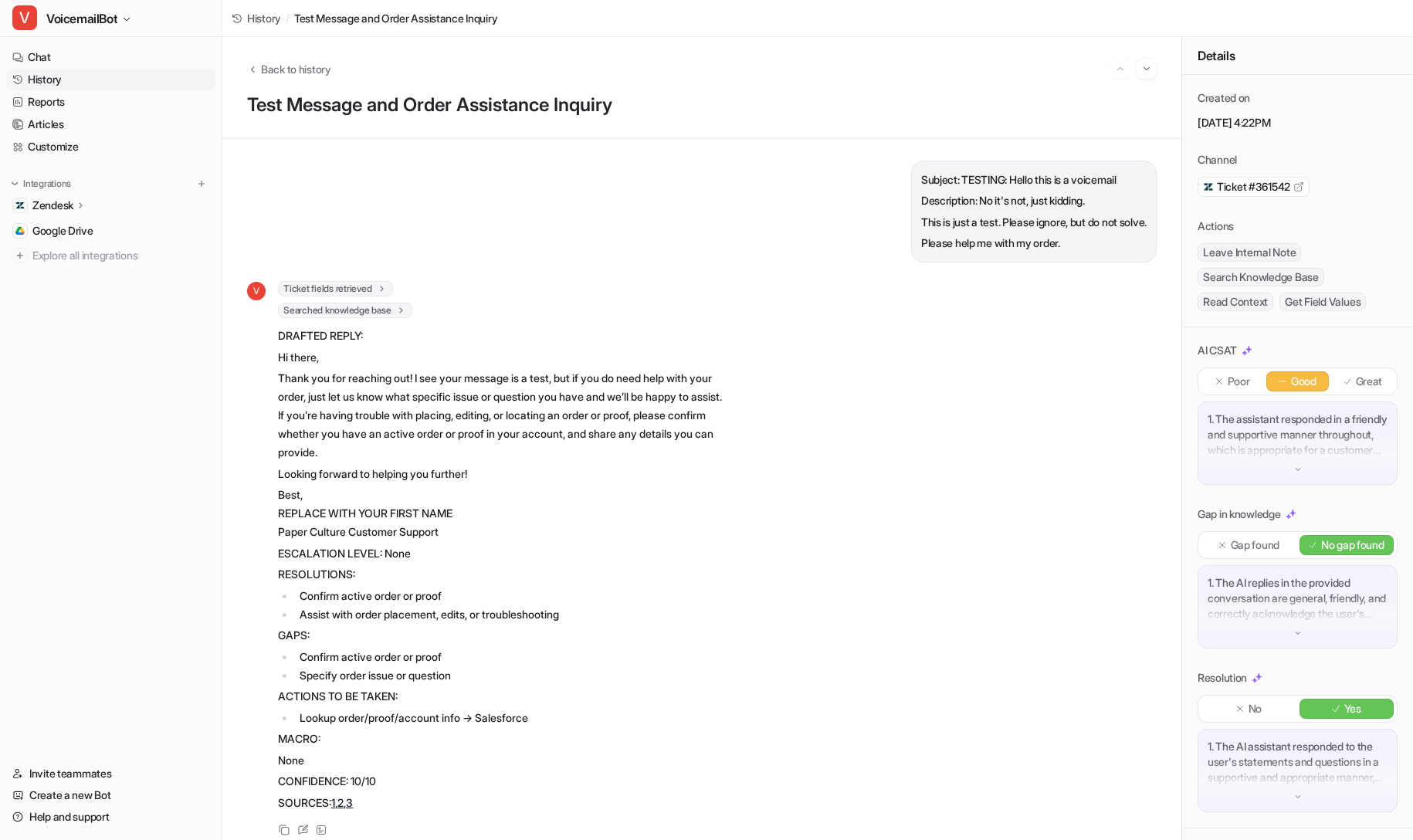
click at [376, 285] on span "Ticket fields retrieved" at bounding box center [336, 289] width 115 height 15
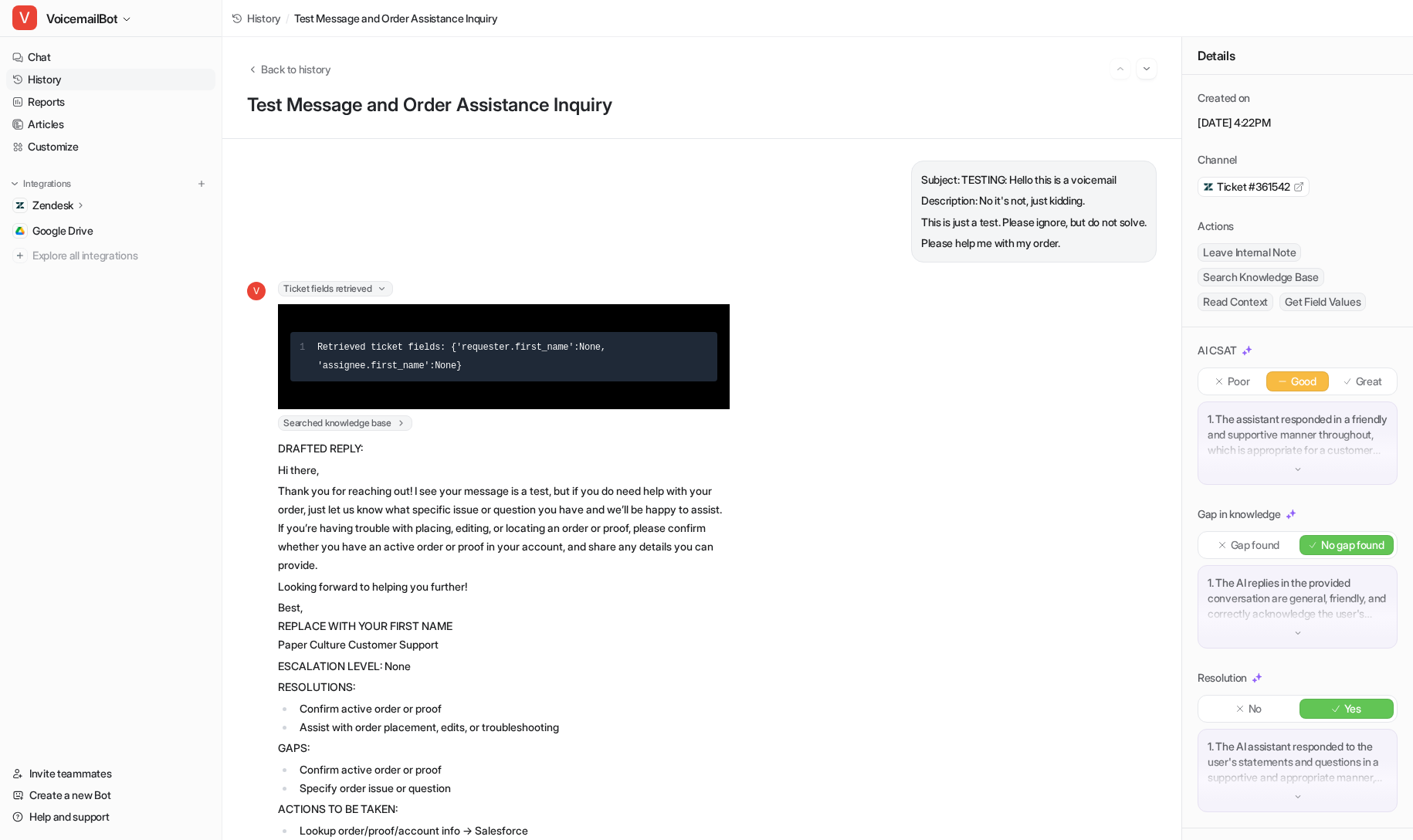
click at [388, 421] on span "Searched knowledge base" at bounding box center [345, 423] width 134 height 15
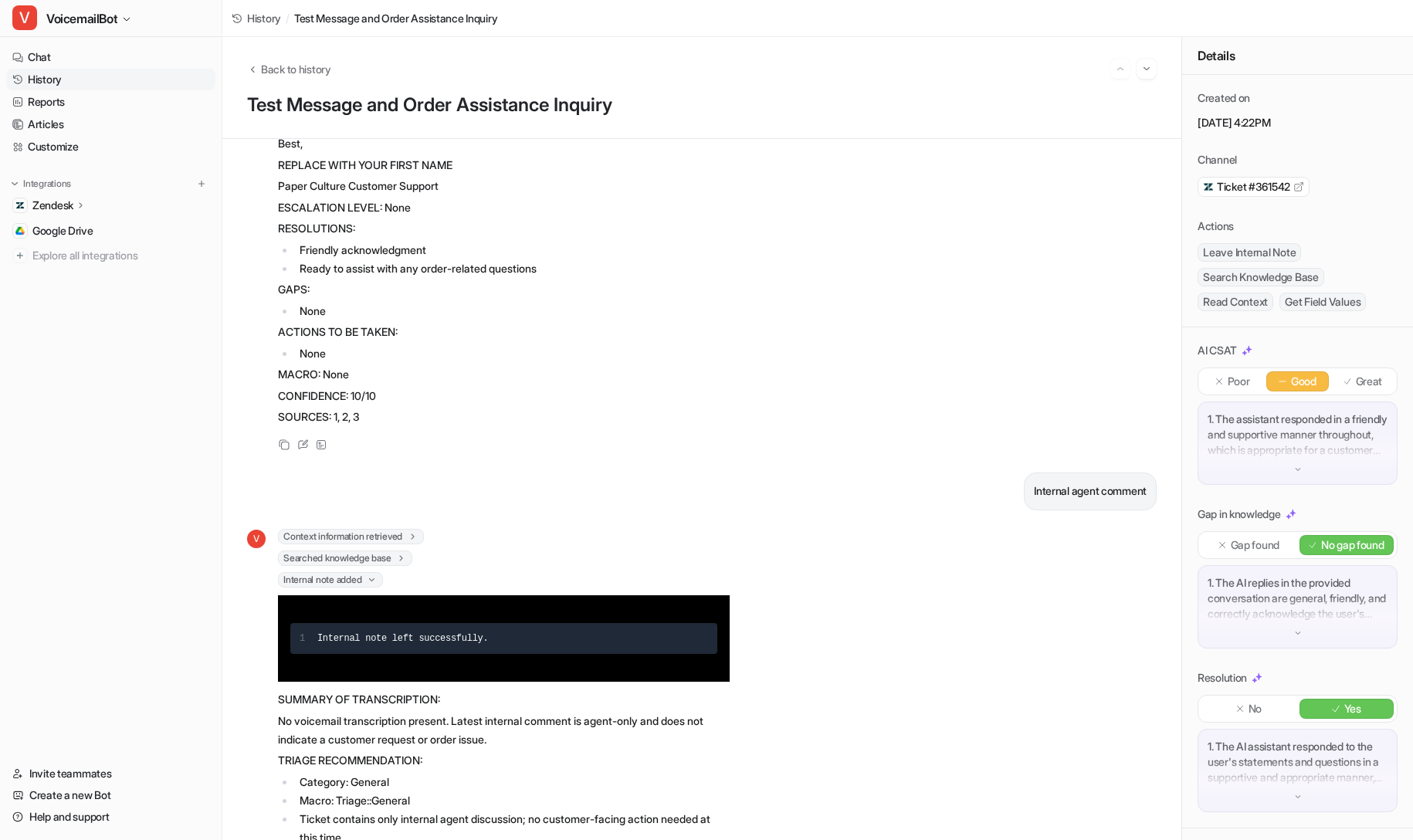
scroll to position [1694, 0]
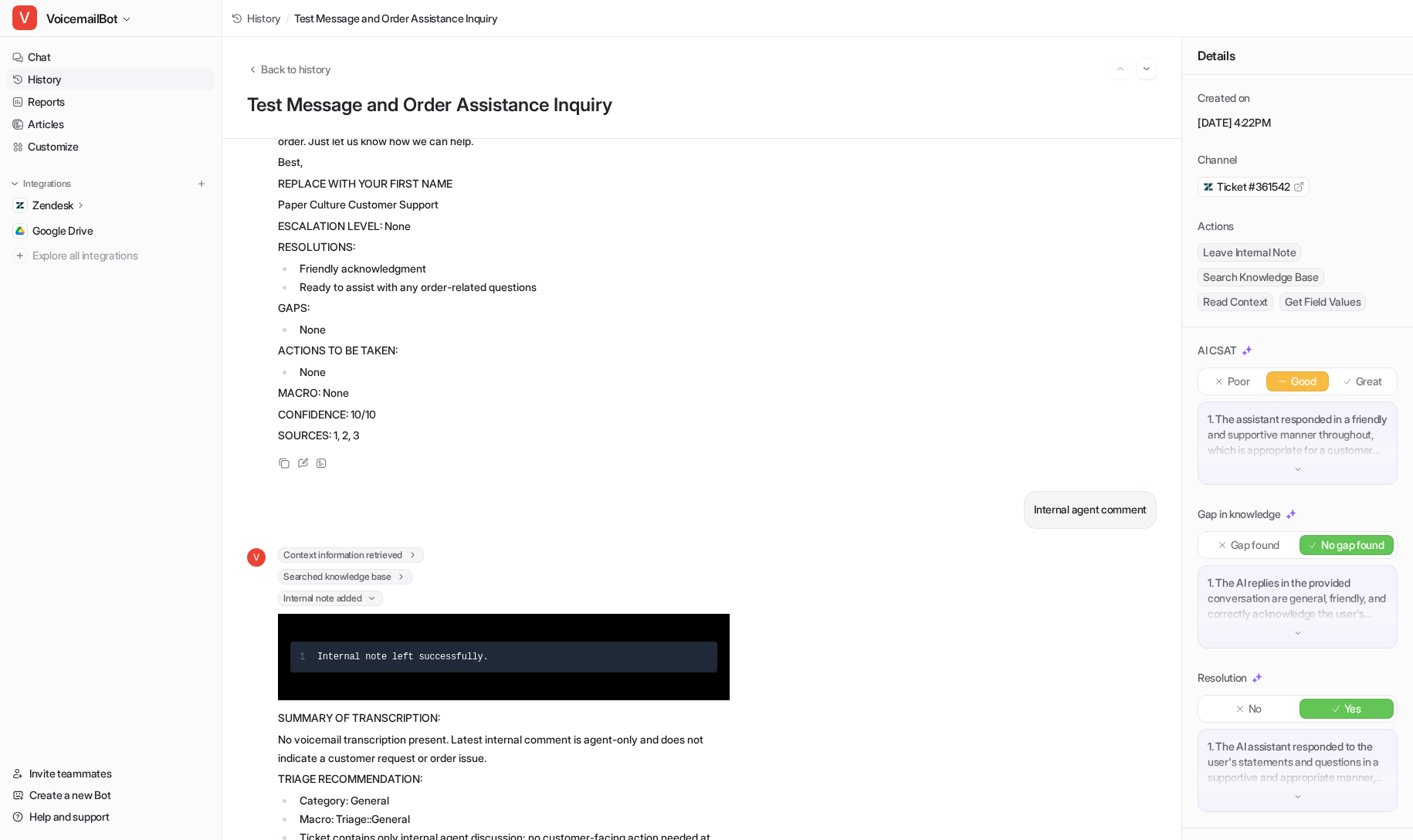
click at [382, 563] on span "Context information retrieved" at bounding box center [351, 555] width 146 height 15
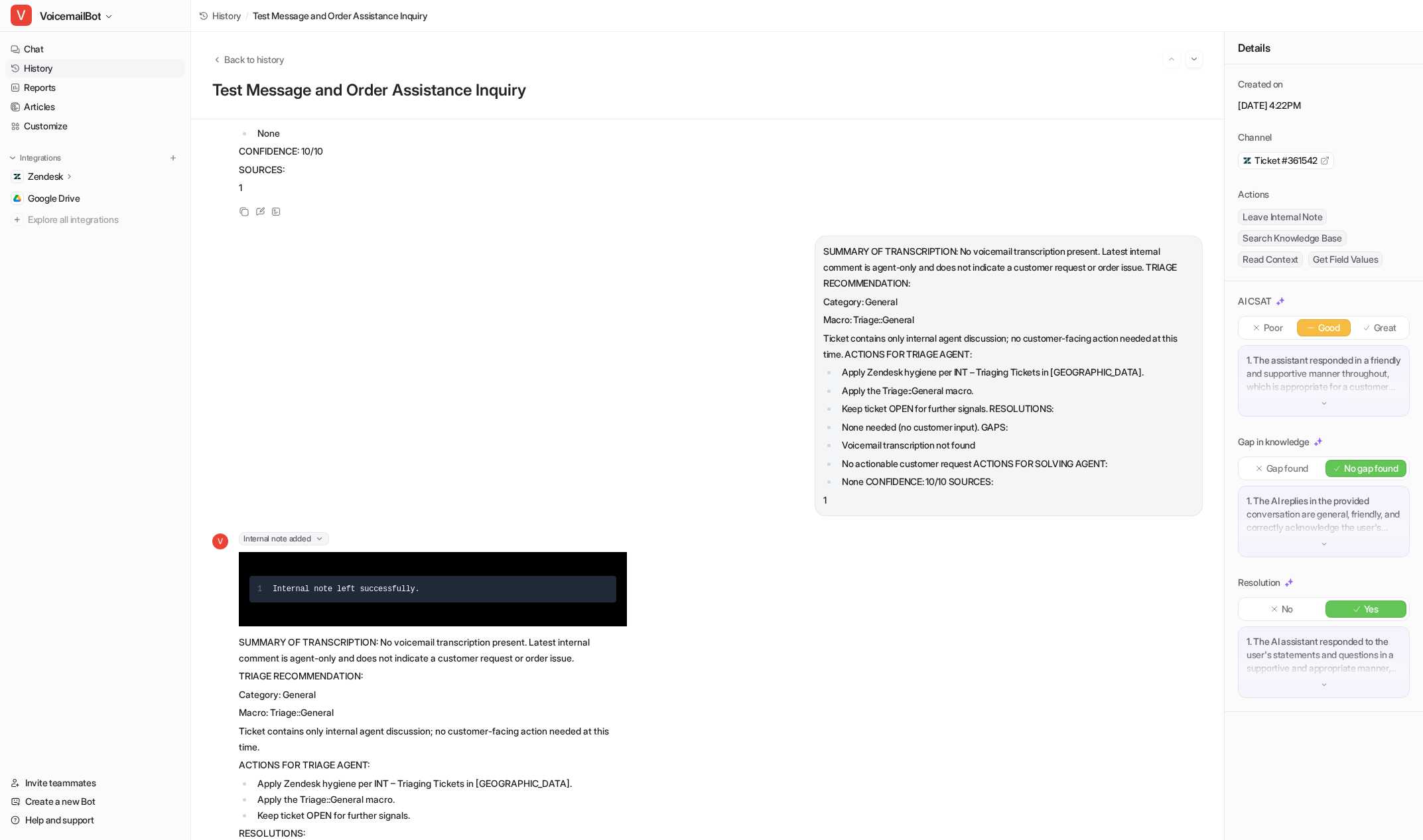
scroll to position [9558, 0]
